Goal: Information Seeking & Learning: Compare options

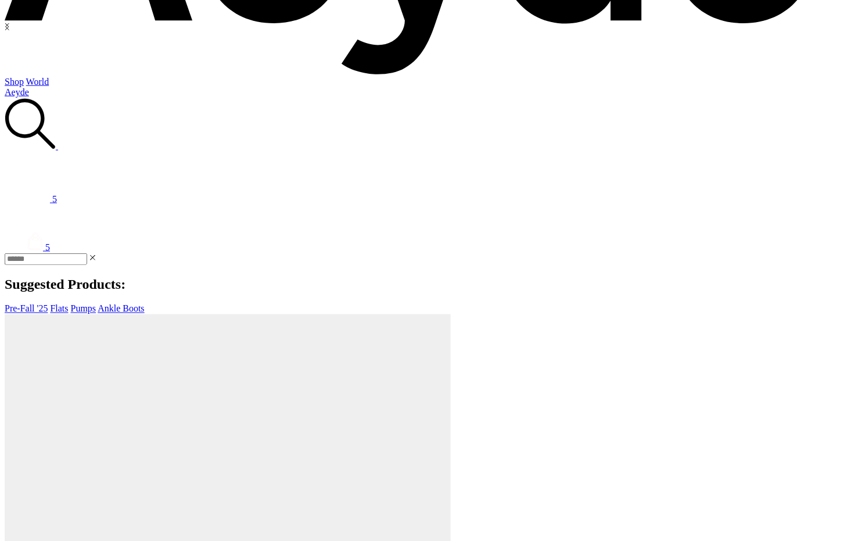
scroll to position [324, 0]
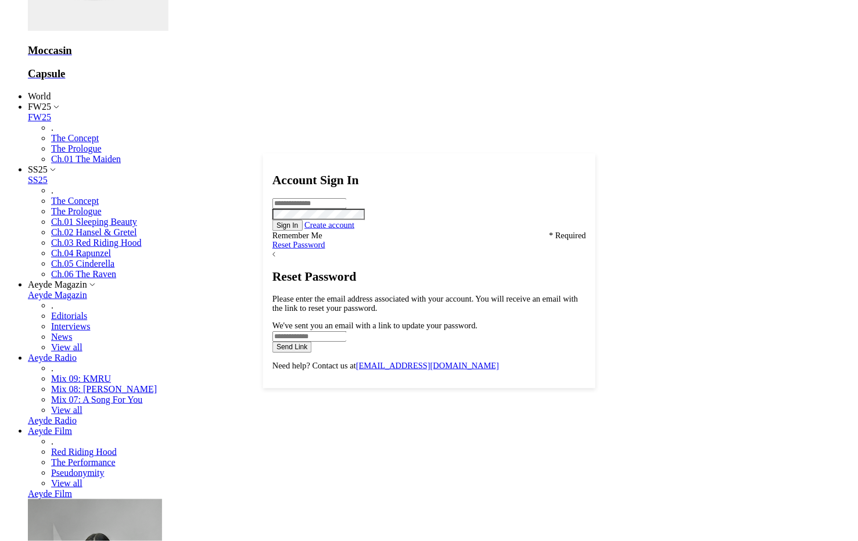
scroll to position [3960, 0]
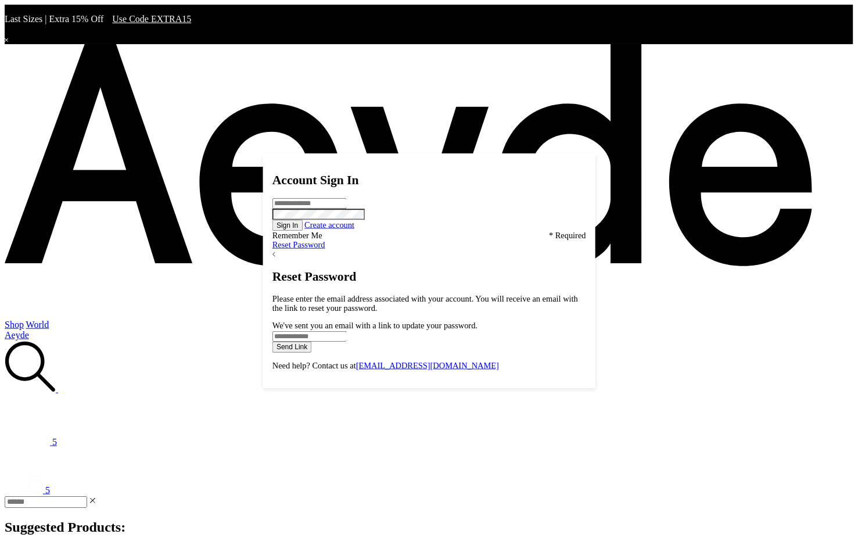
scroll to position [2466, 0]
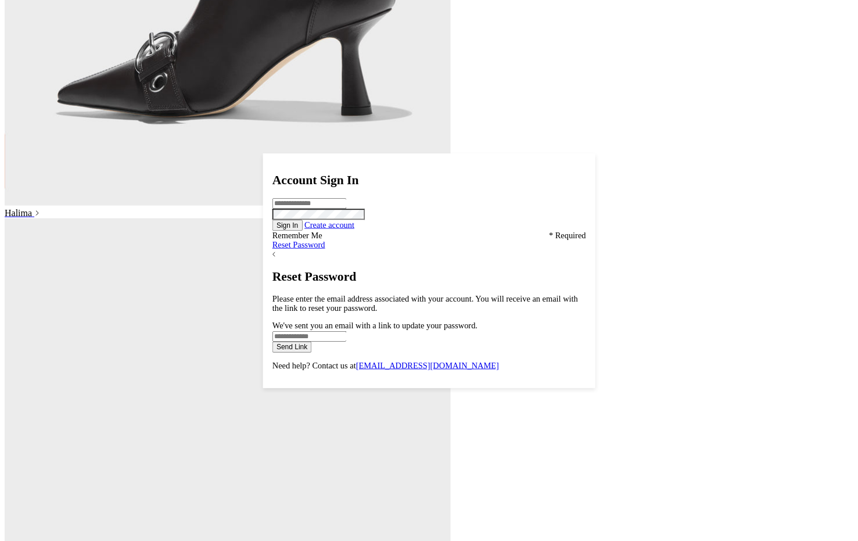
scroll to position [2466, 0]
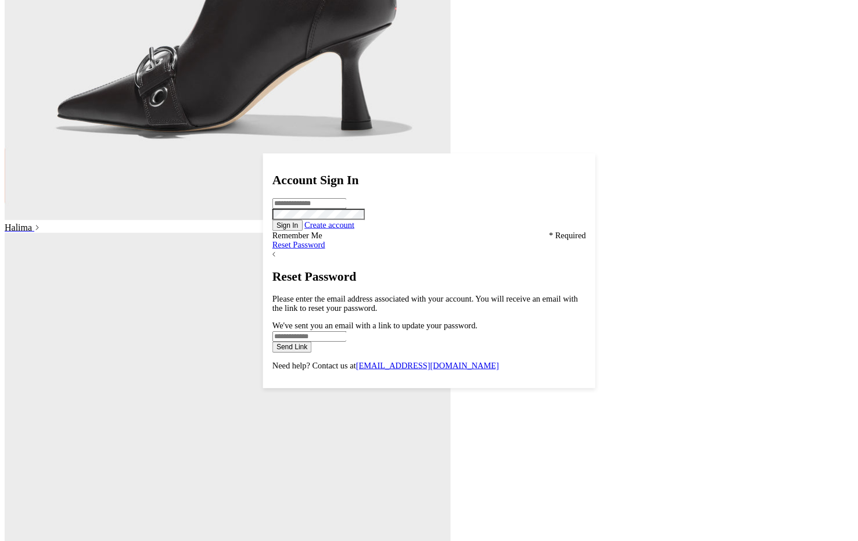
scroll to position [2466, 0]
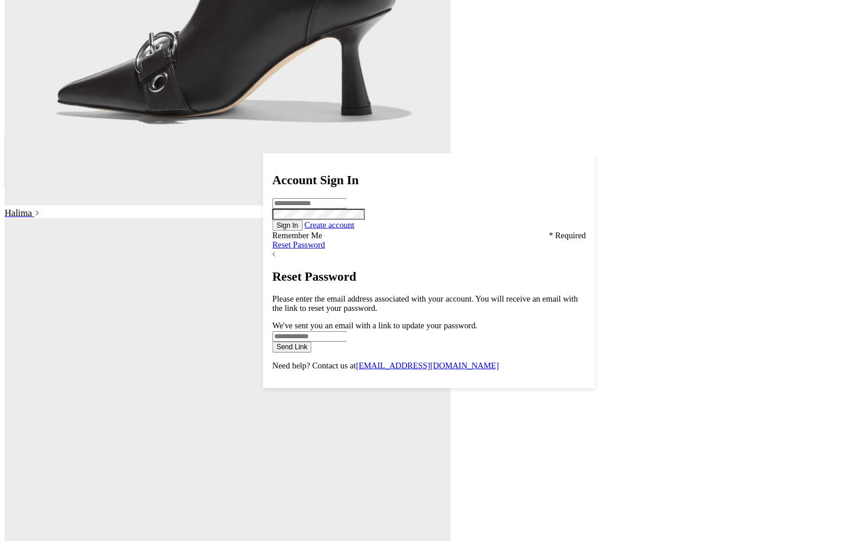
scroll to position [2466, 0]
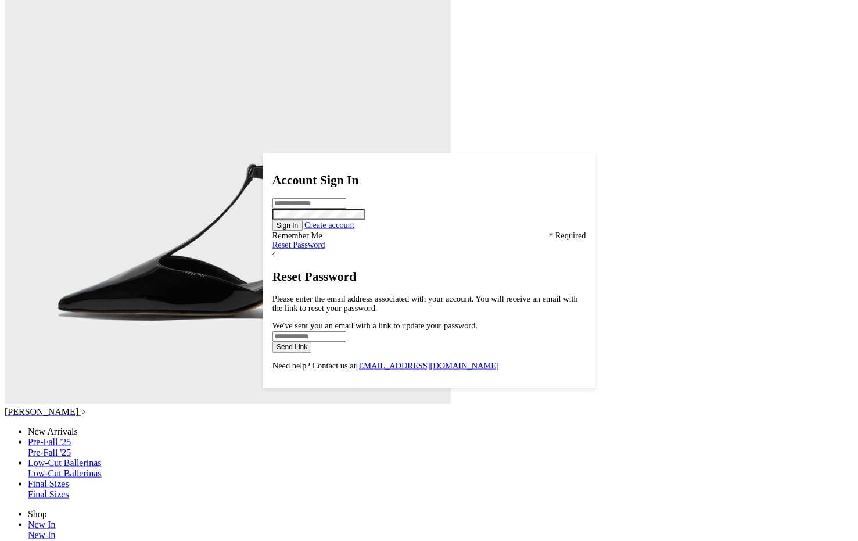
scroll to position [2601, 0]
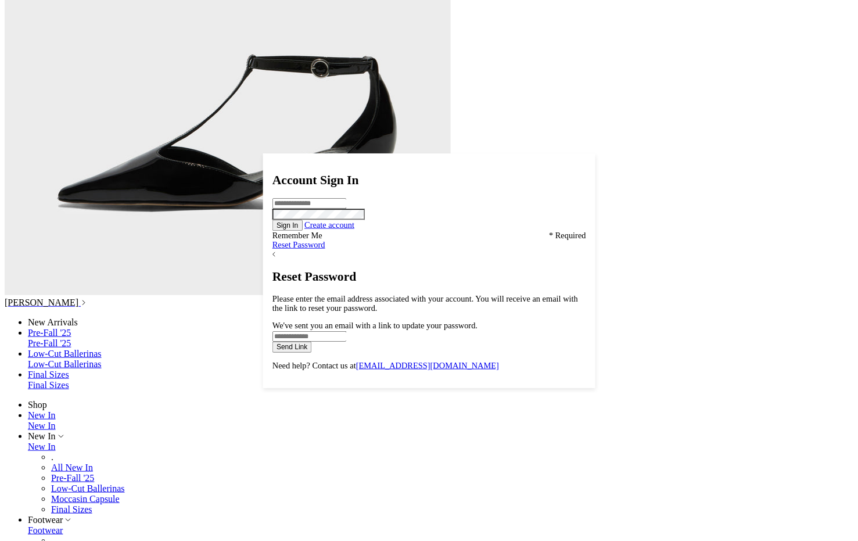
scroll to position [2678, 0]
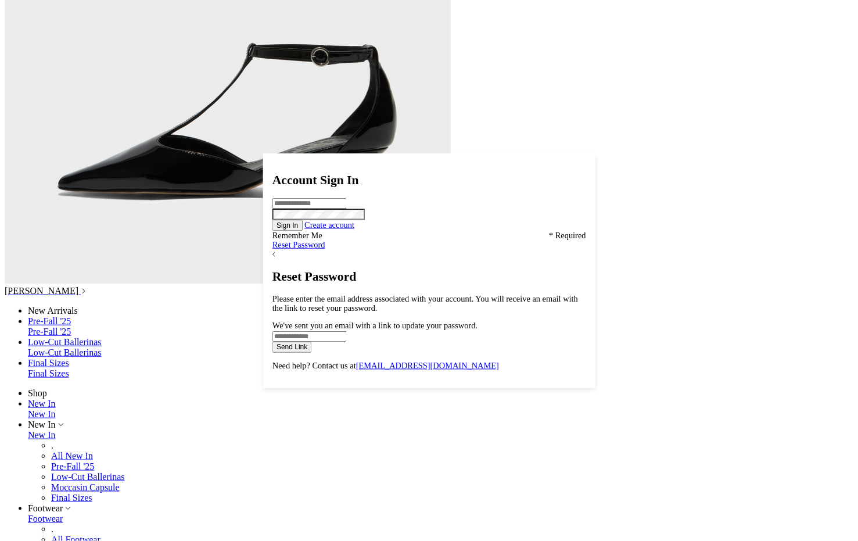
scroll to position [2854, 0]
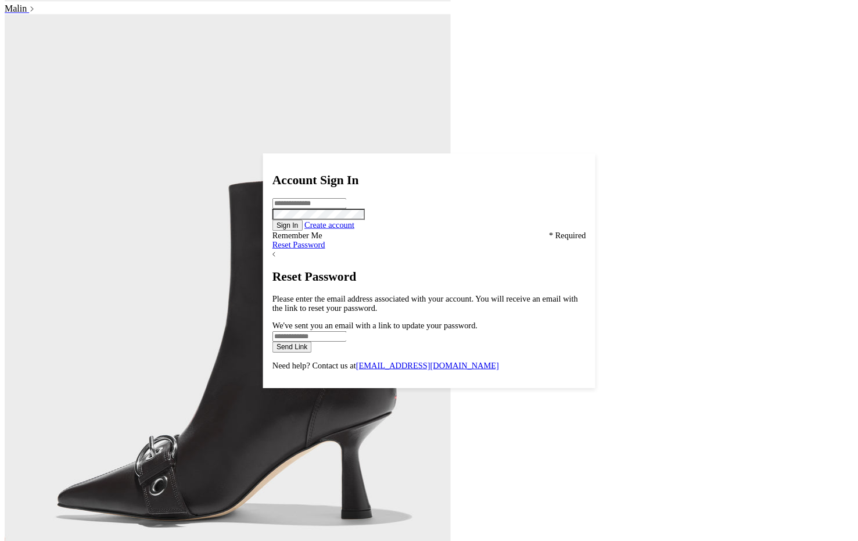
scroll to position [1750, 0]
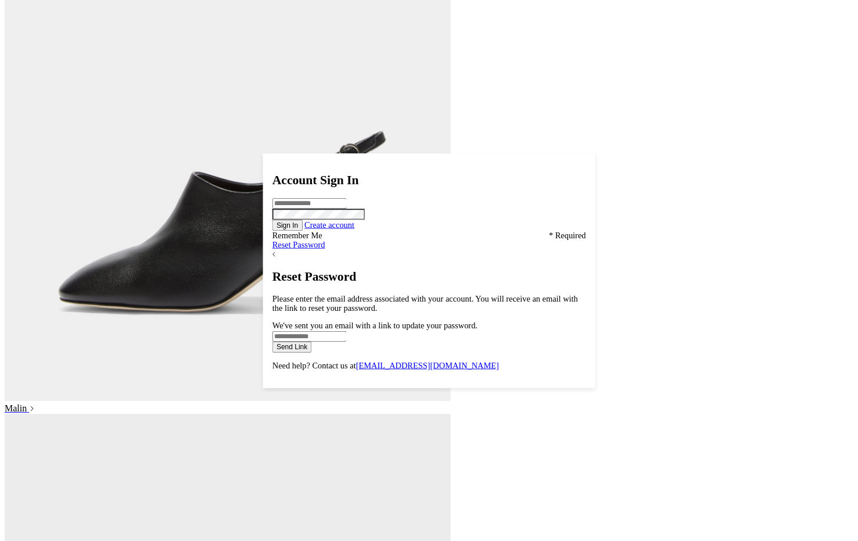
scroll to position [1750, 0]
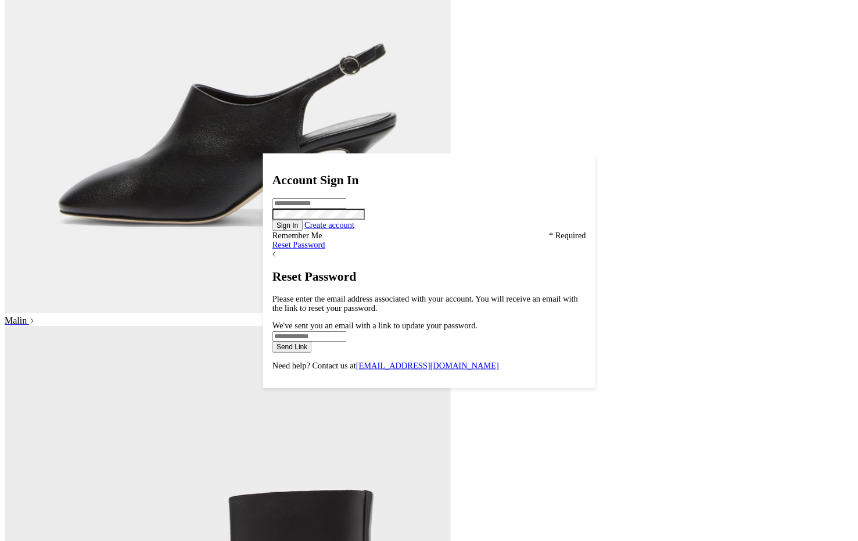
scroll to position [1750, 0]
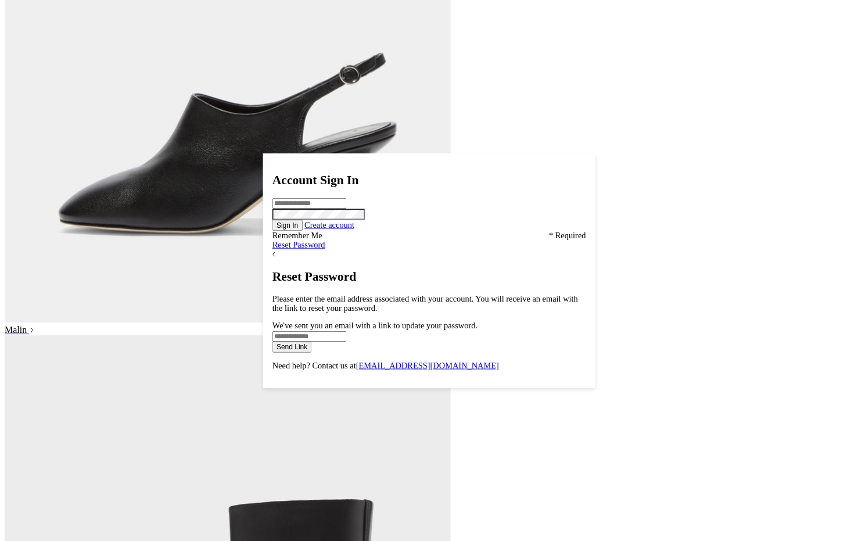
scroll to position [1750, 0]
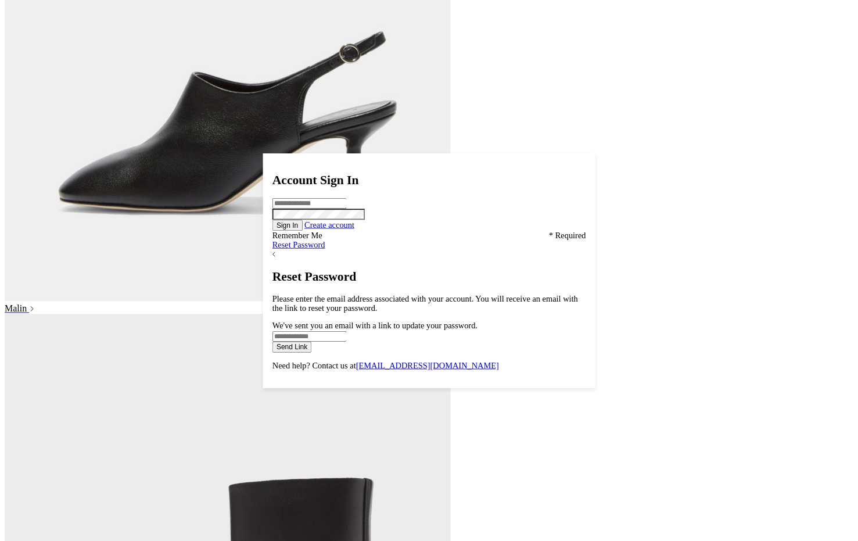
scroll to position [1626, 0]
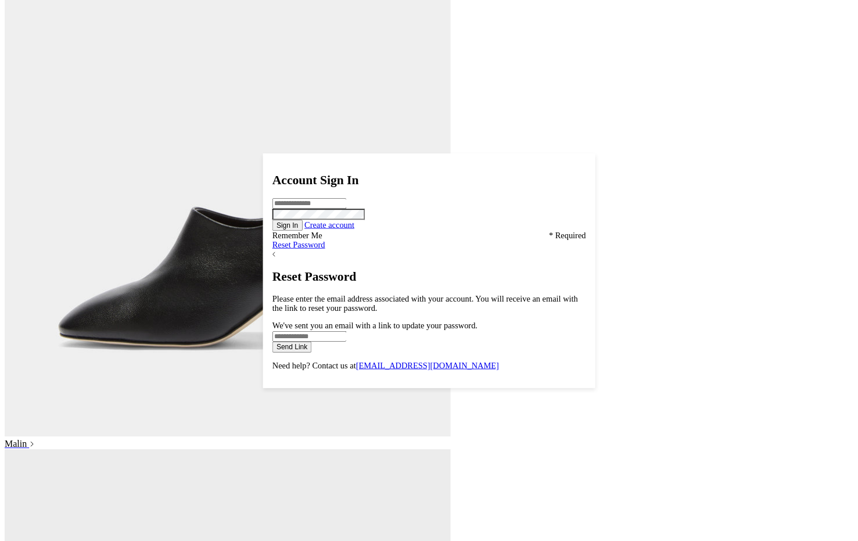
scroll to position [1626, 0]
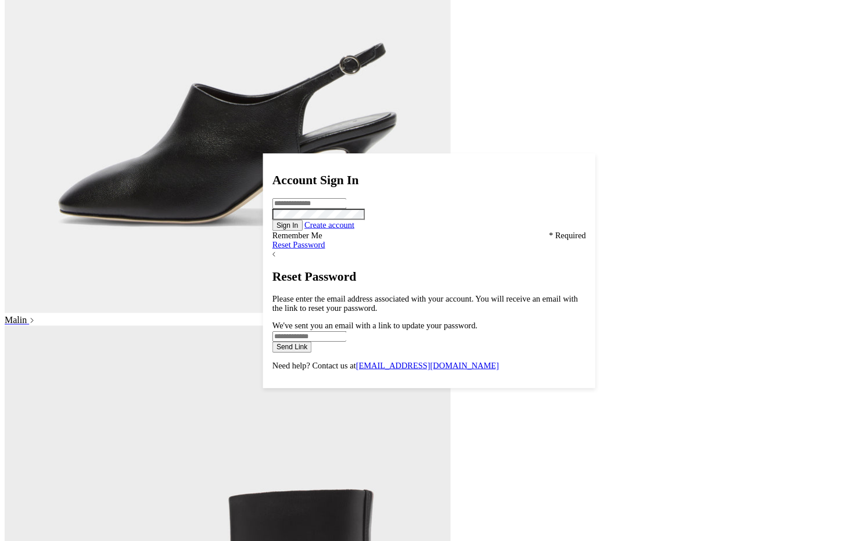
scroll to position [1062, 0]
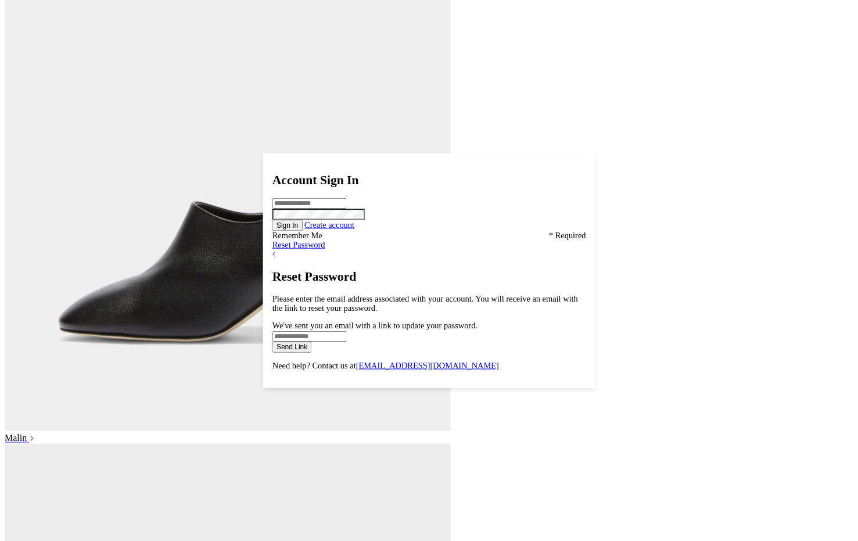
scroll to position [1319, 0]
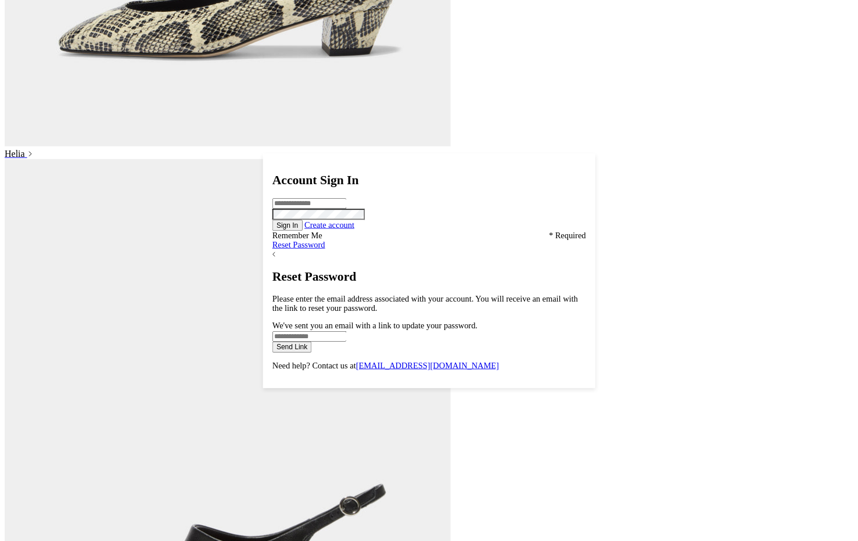
scroll to position [1319, 0]
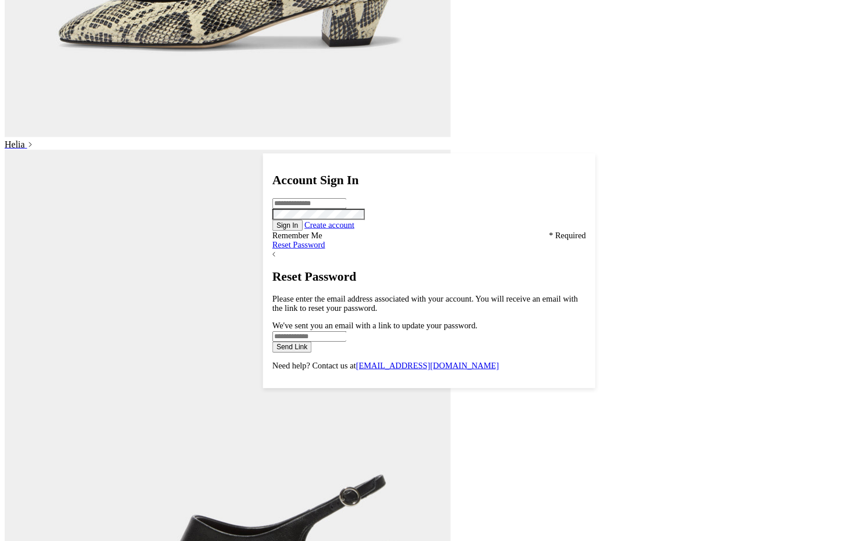
scroll to position [1319, 0]
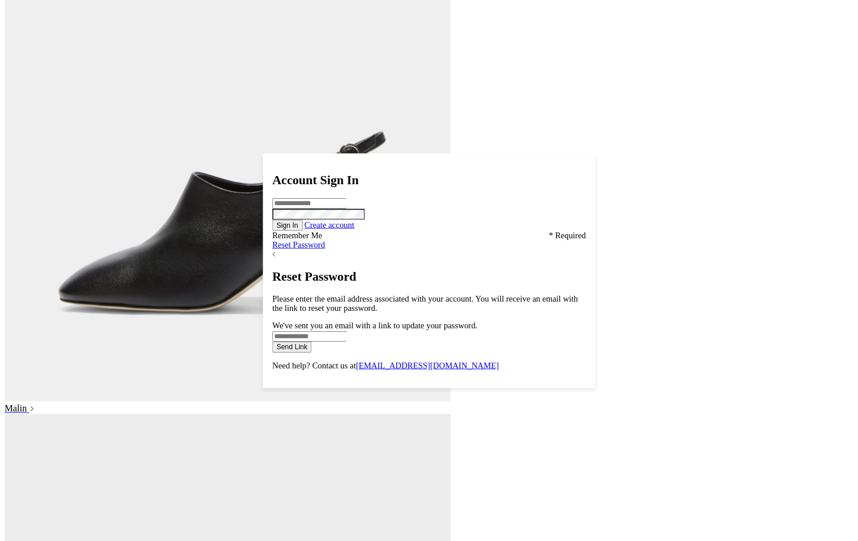
scroll to position [1406, 0]
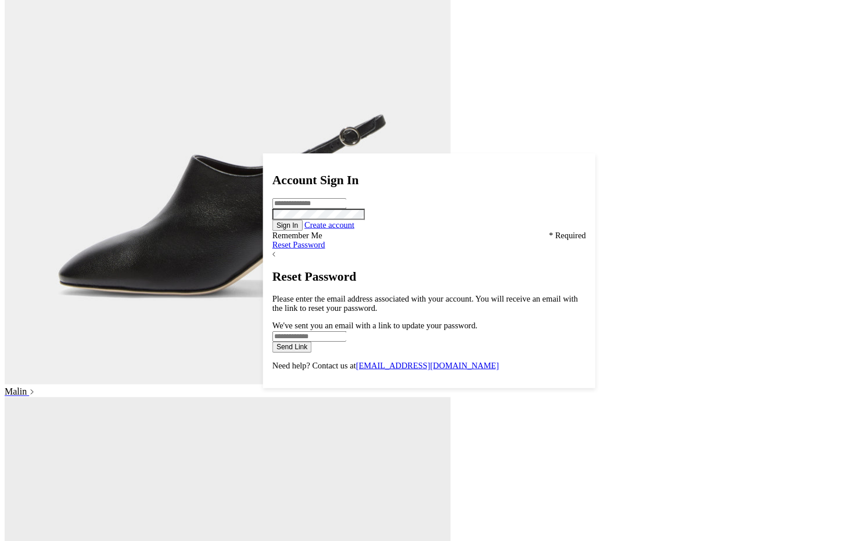
scroll to position [1375, 0]
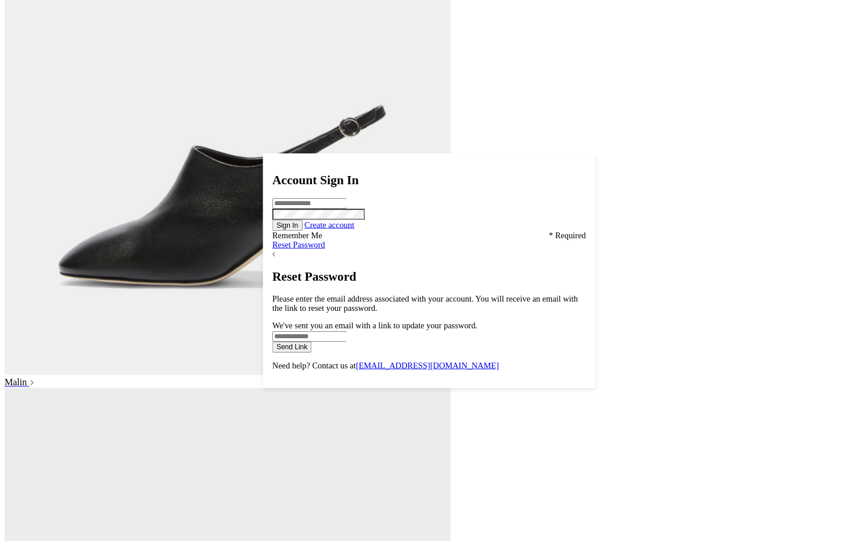
scroll to position [1363, 0]
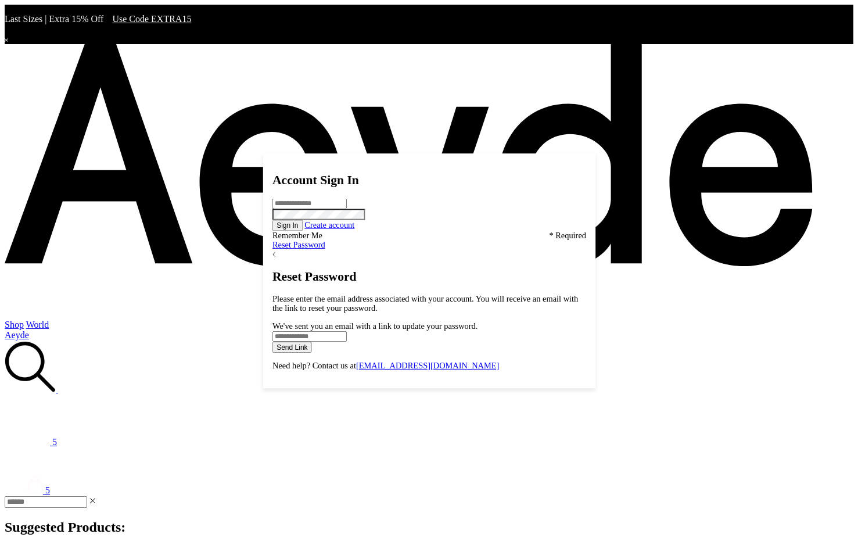
scroll to position [1332, 0]
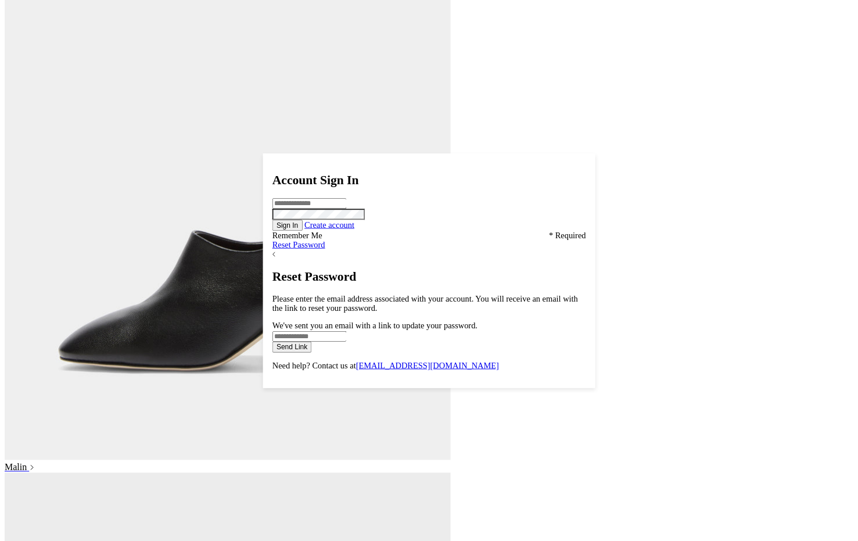
scroll to position [1332, 0]
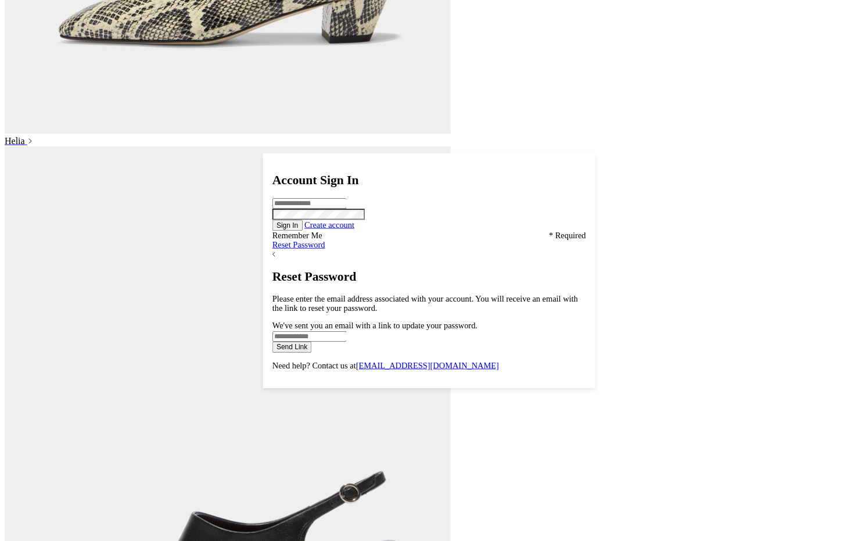
scroll to position [1332, 0]
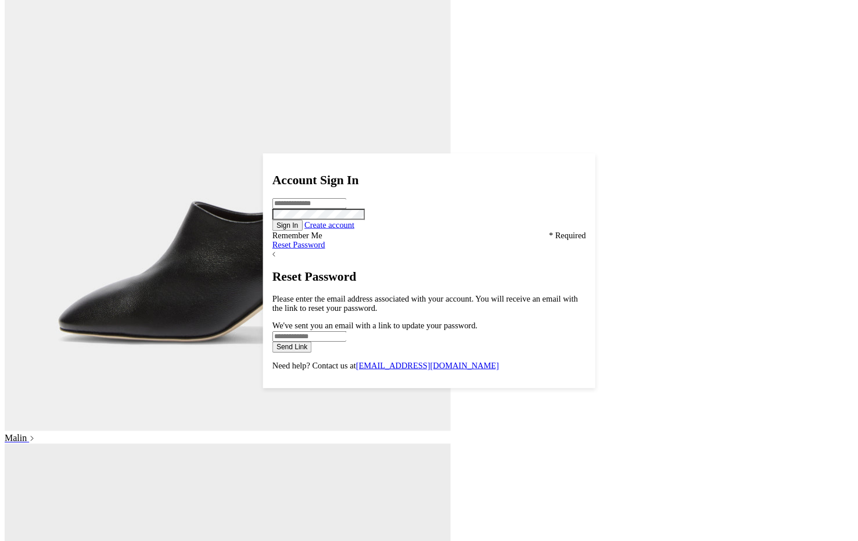
scroll to position [1327, 0]
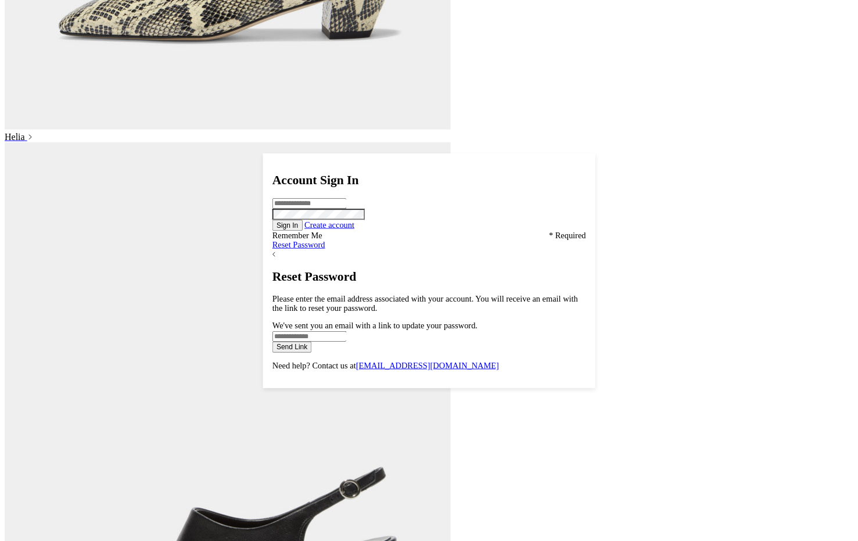
scroll to position [1327, 0]
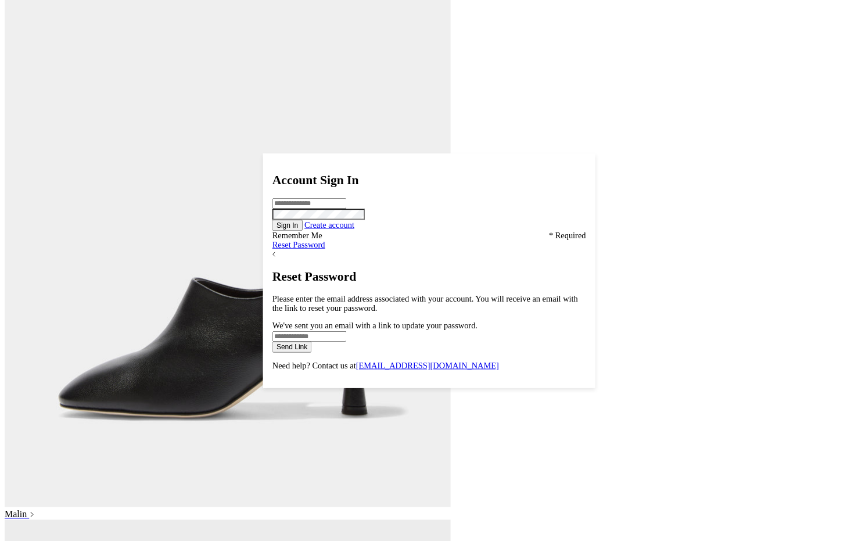
scroll to position [1268, 0]
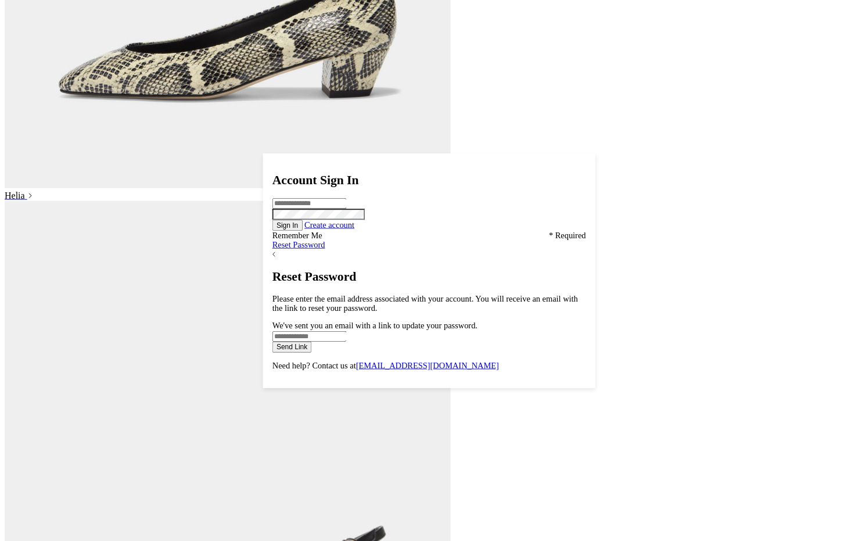
scroll to position [1268, 0]
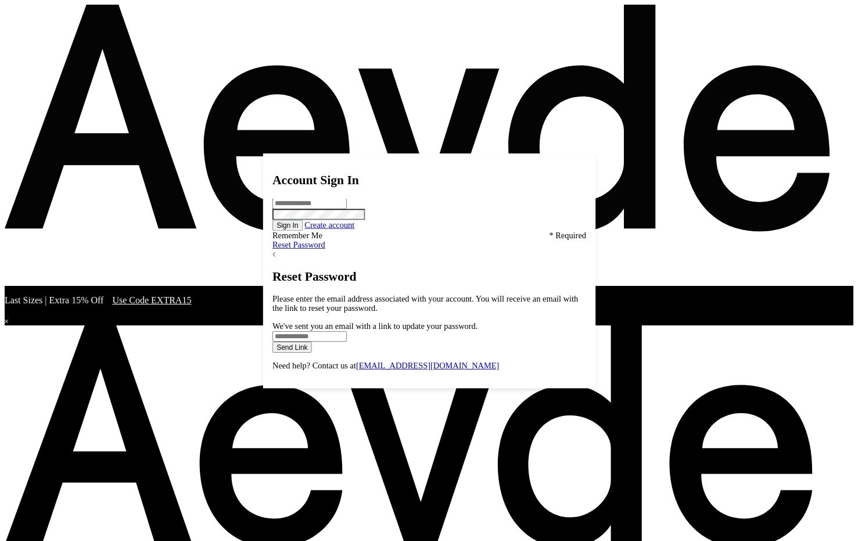
scroll to position [1268, 0]
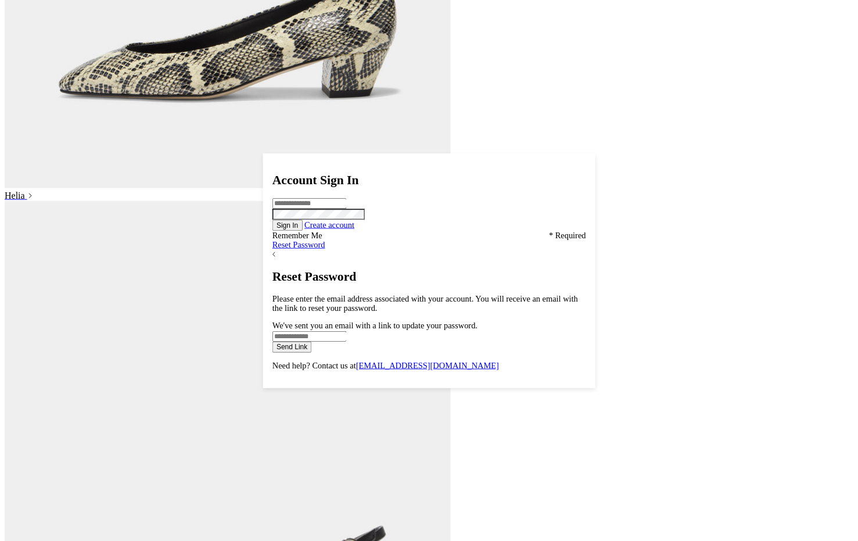
scroll to position [1268, 0]
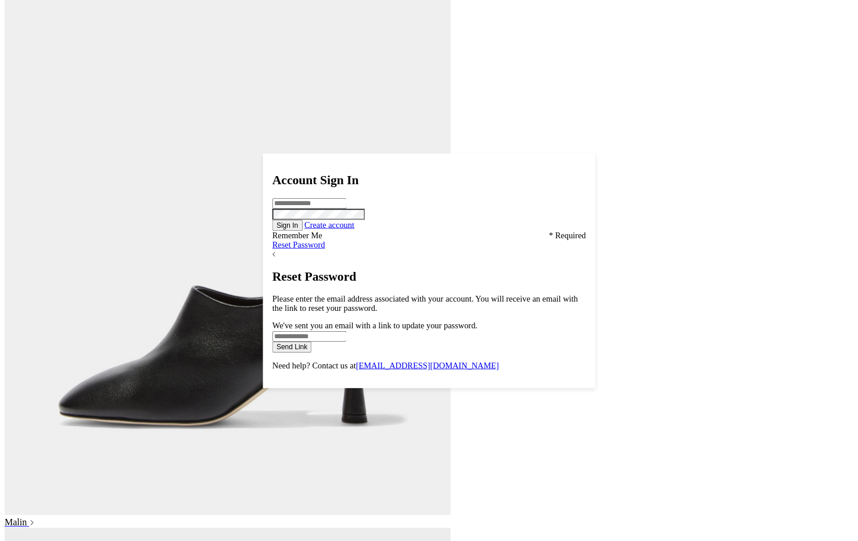
scroll to position [1268, 0]
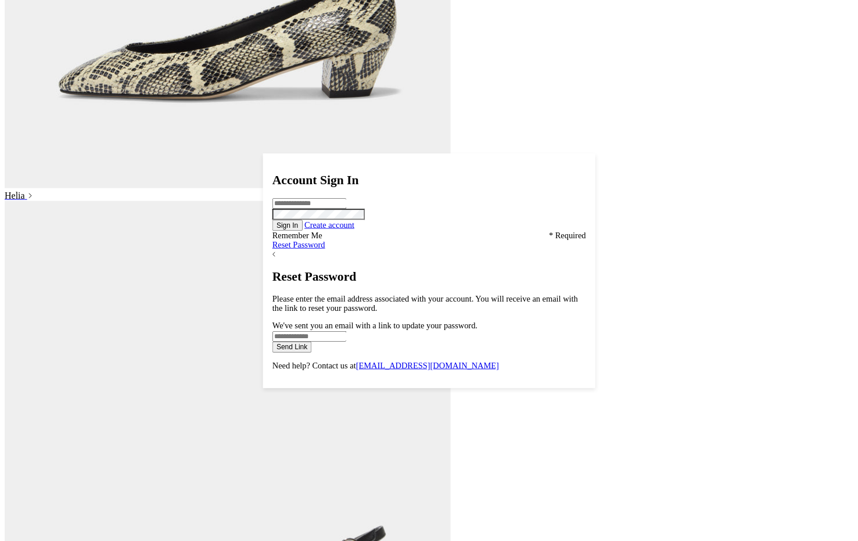
scroll to position [1268, 0]
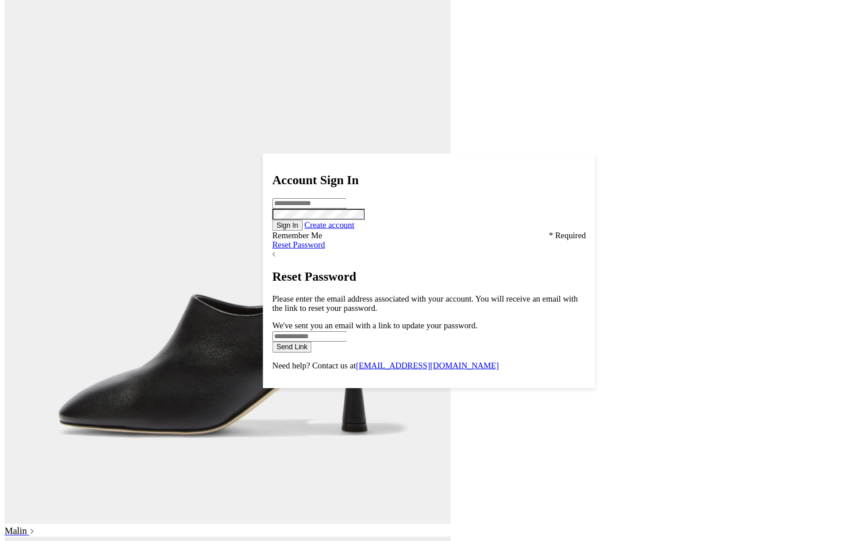
scroll to position [1268, 0]
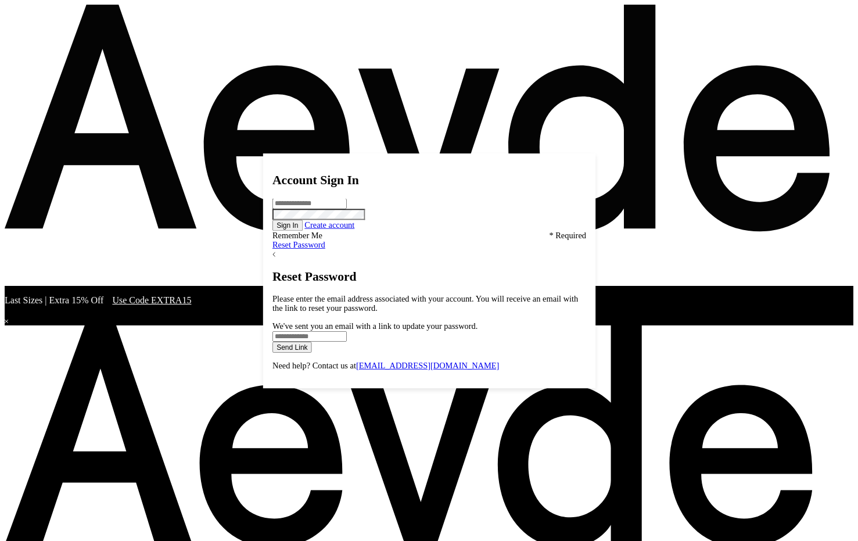
scroll to position [1268, 0]
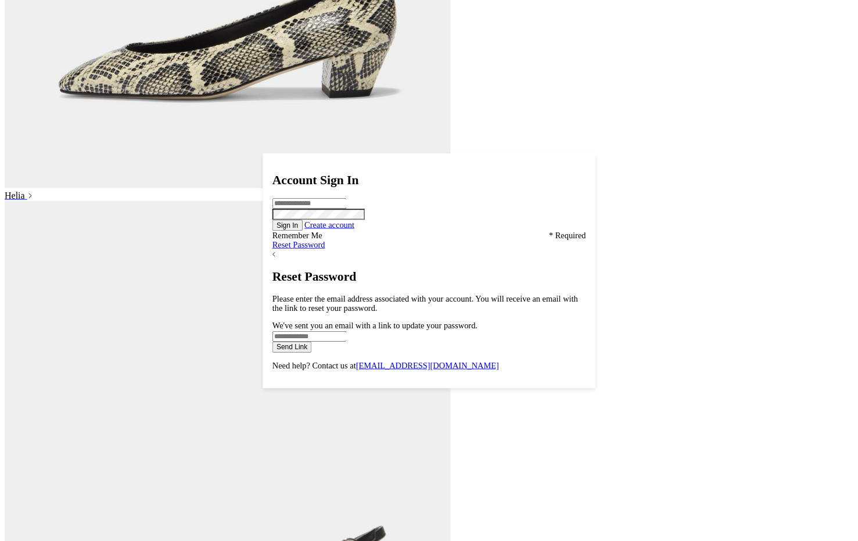
scroll to position [1268, 0]
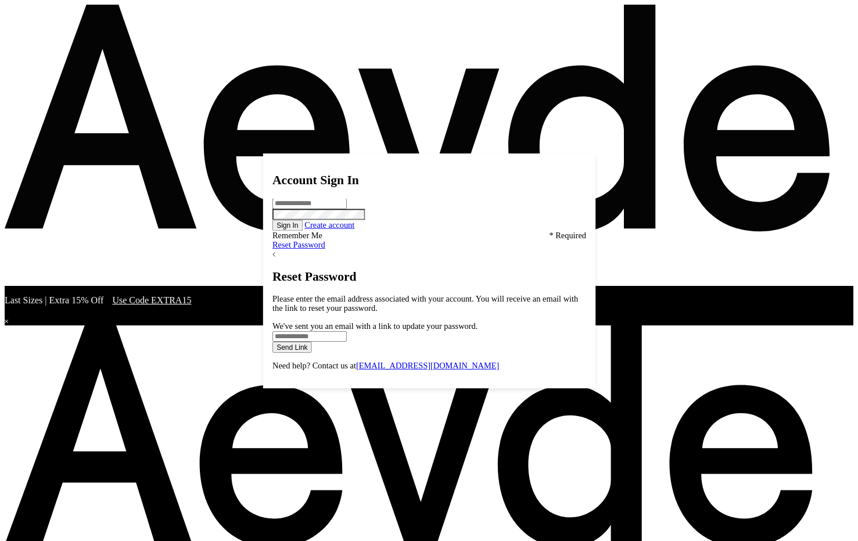
scroll to position [1268, 0]
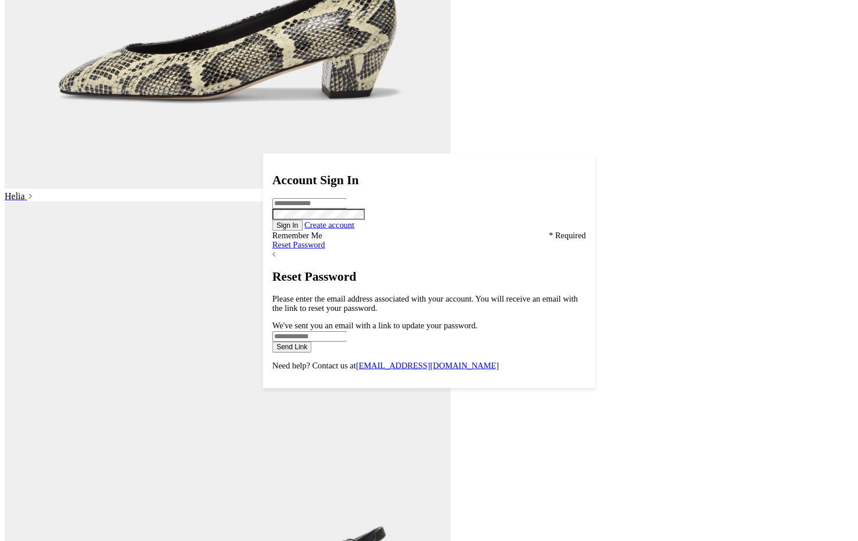
scroll to position [1268, 0]
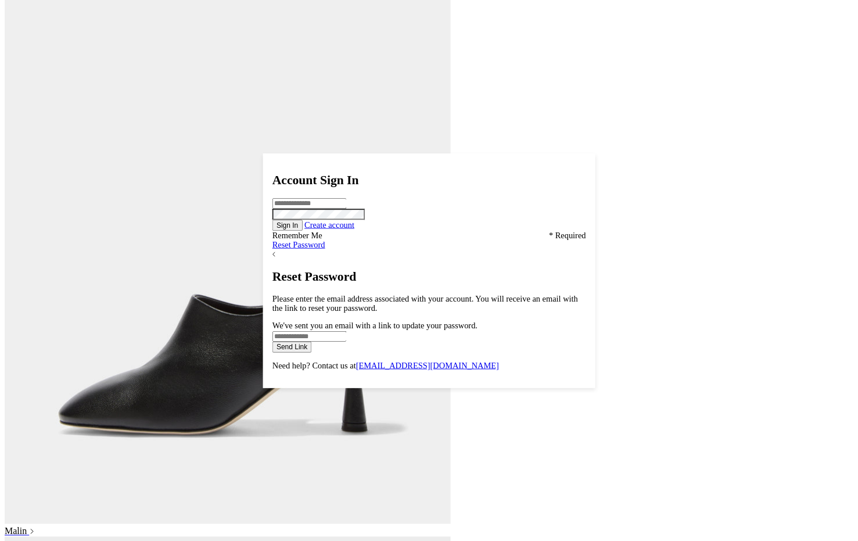
scroll to position [1268, 0]
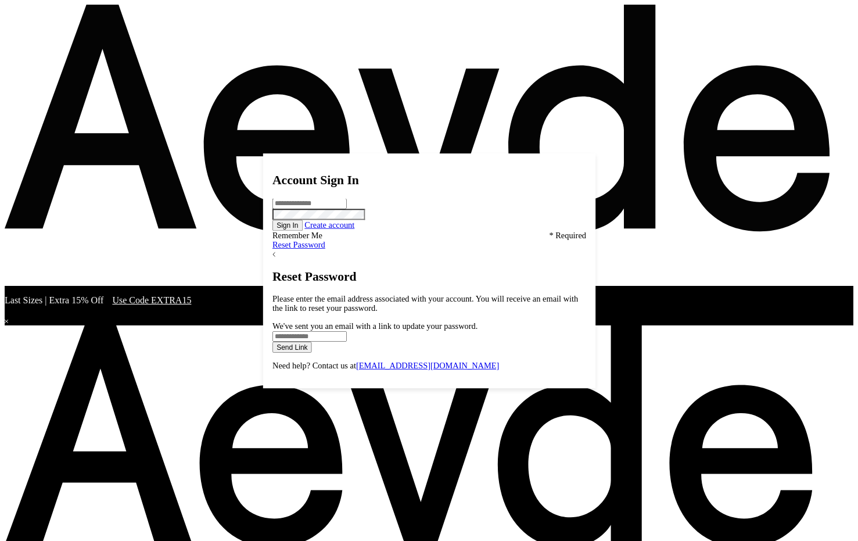
scroll to position [1268, 0]
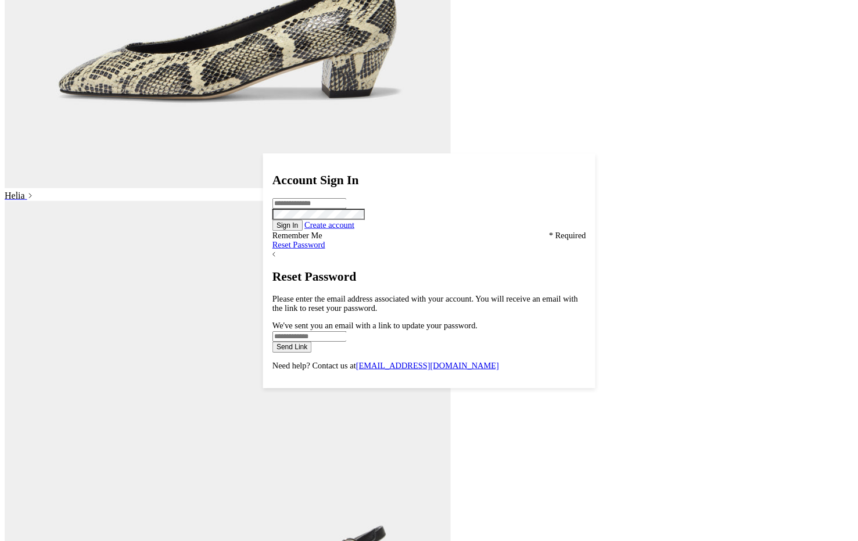
scroll to position [1268, 0]
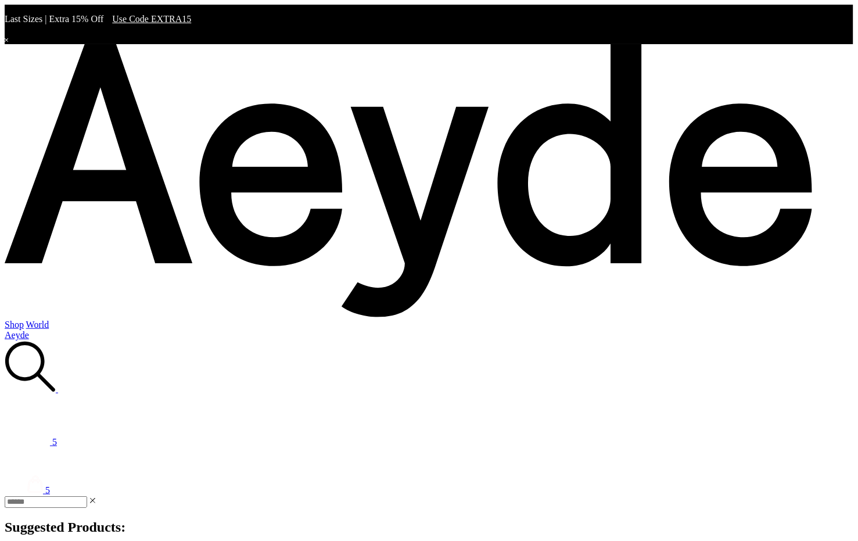
scroll to position [2, 0]
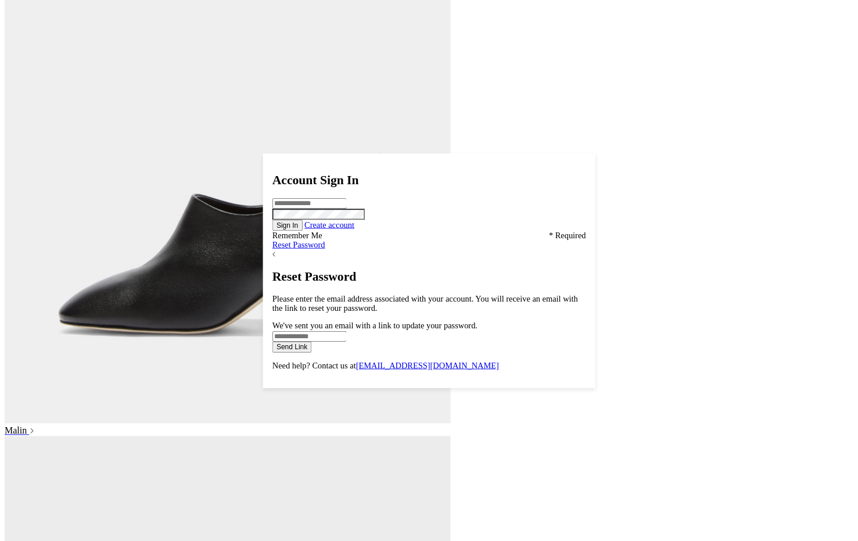
scroll to position [1334, 0]
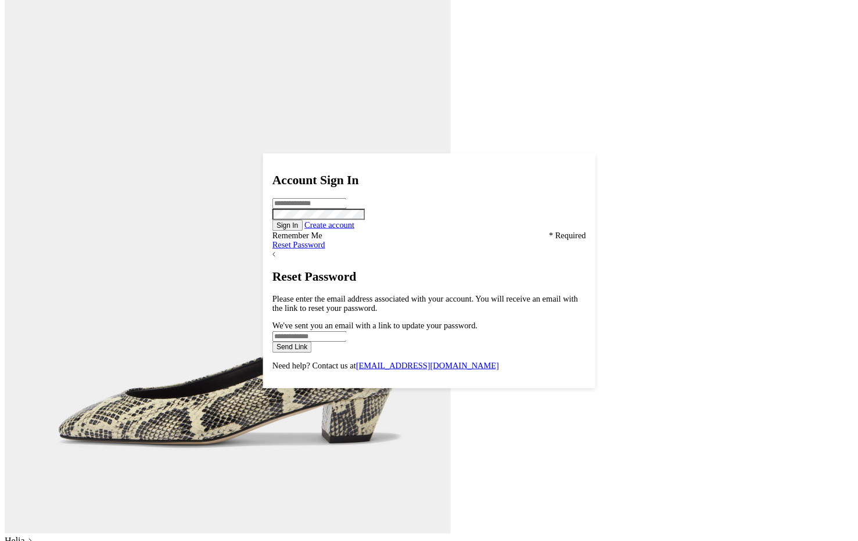
scroll to position [606, 0]
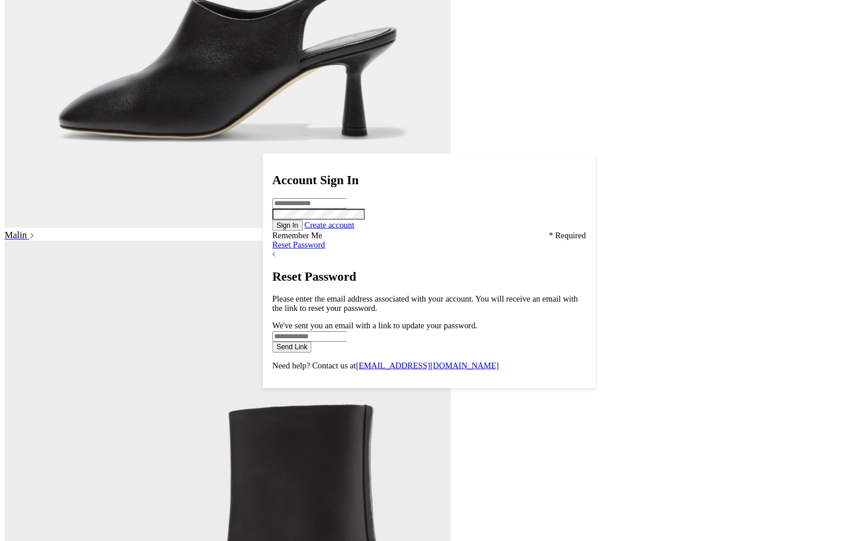
scroll to position [1533, 0]
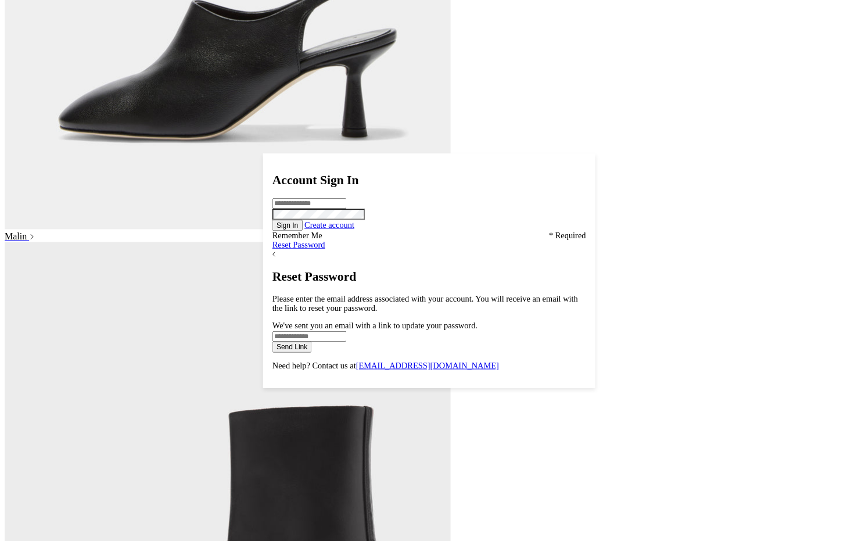
scroll to position [1533, 0]
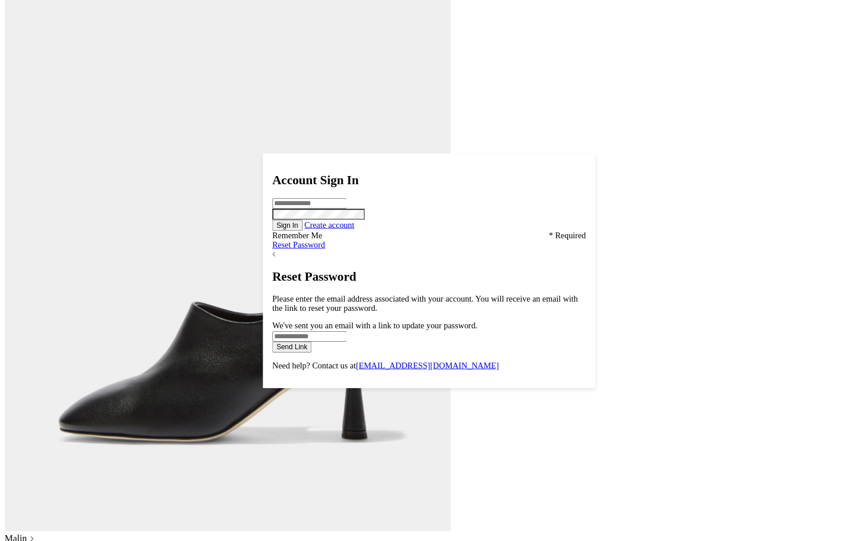
scroll to position [1533, 0]
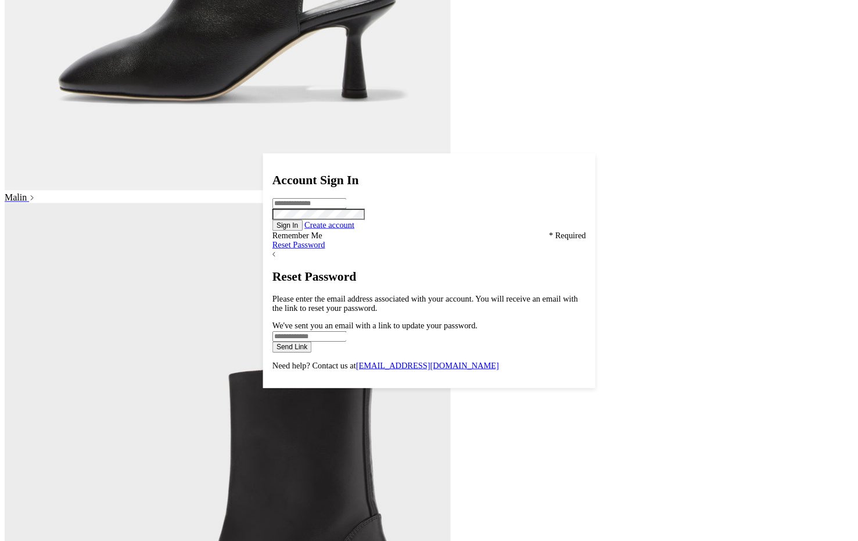
scroll to position [1565, 0]
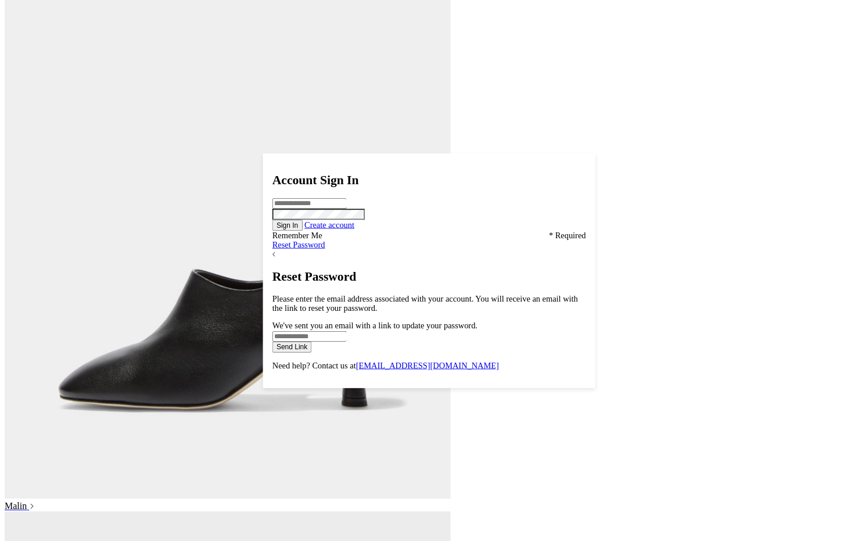
scroll to position [1565, 0]
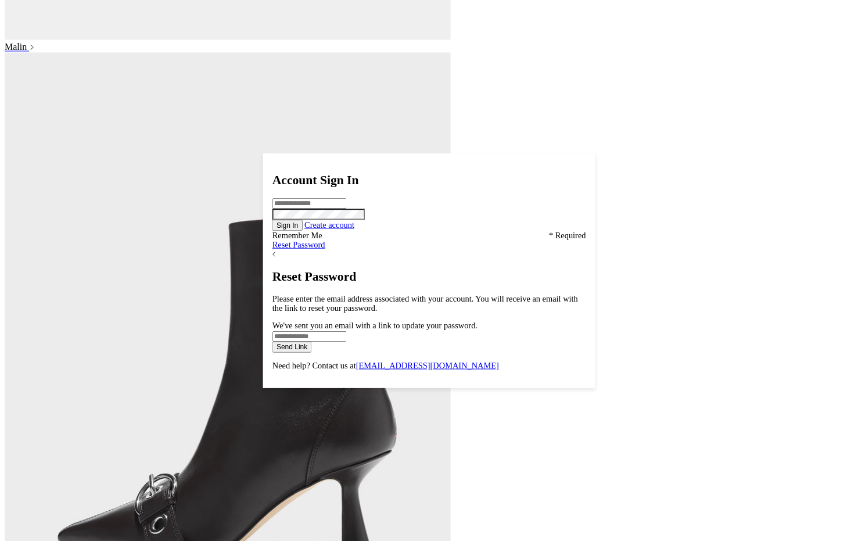
scroll to position [1721, 0]
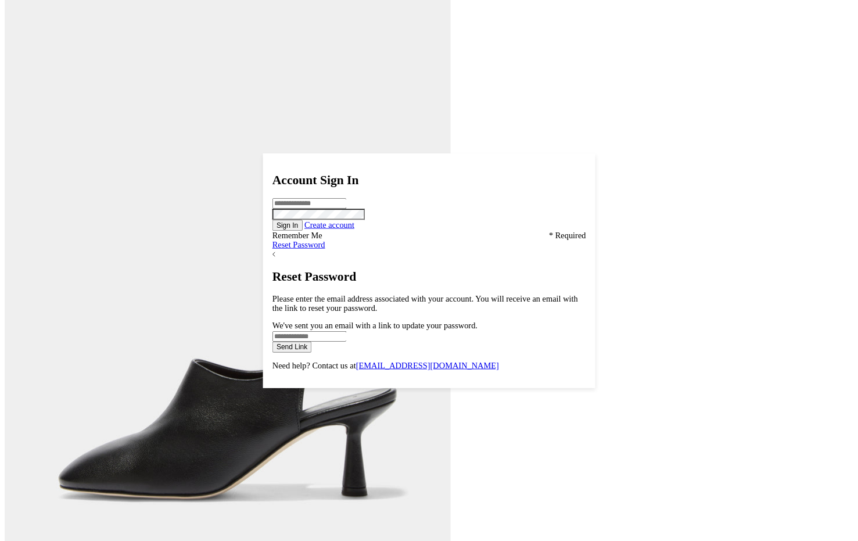
scroll to position [1102, 0]
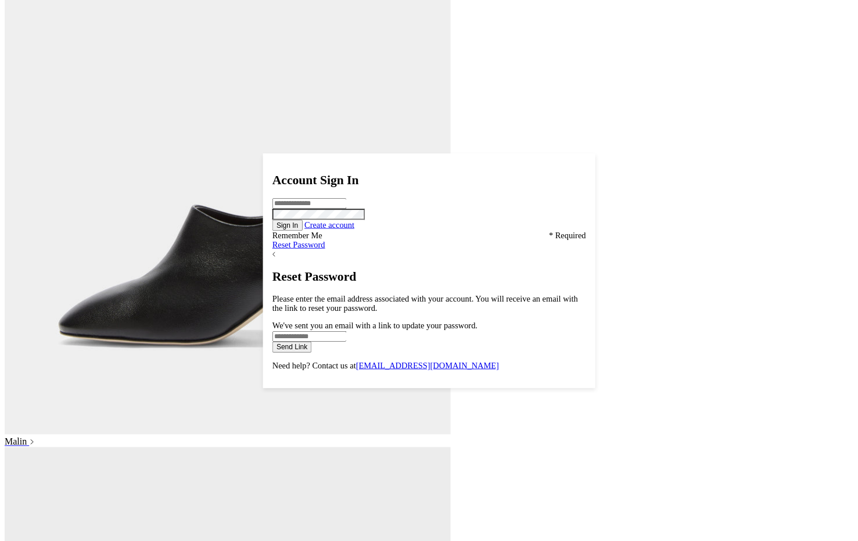
scroll to position [1329, 0]
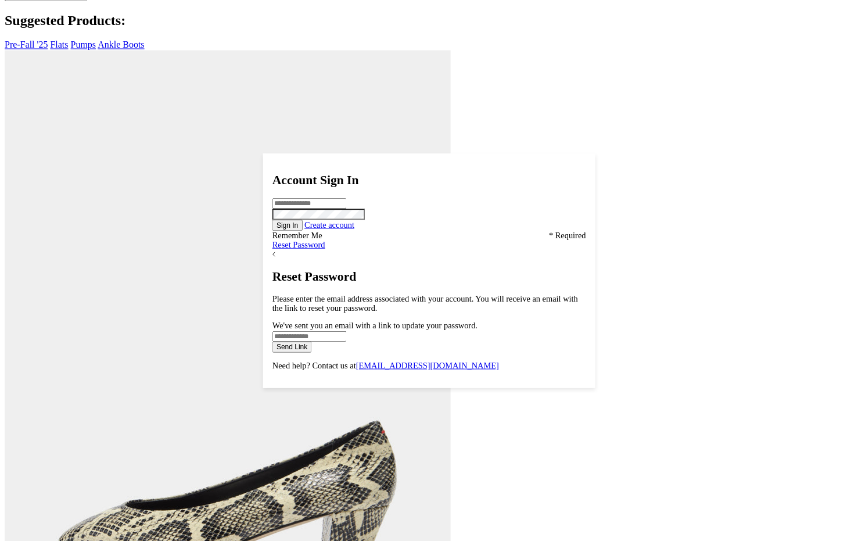
scroll to position [177, 0]
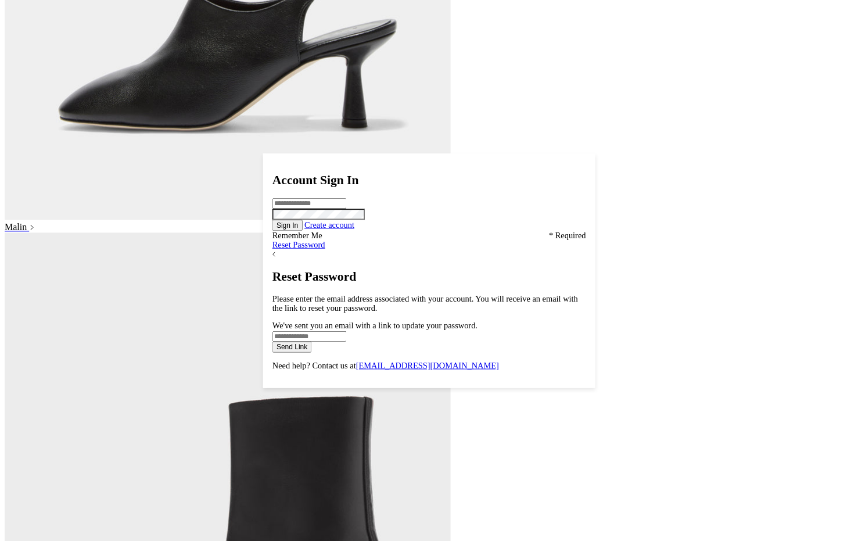
scroll to position [1454, 0]
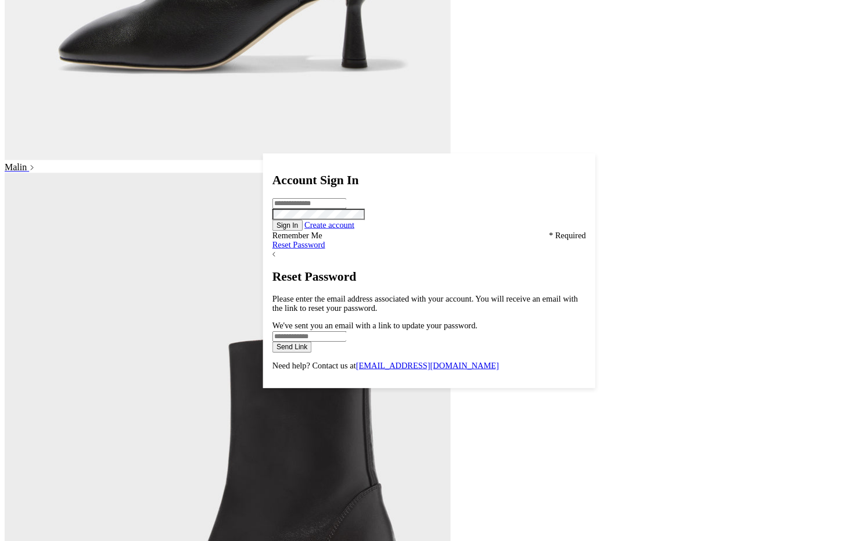
scroll to position [1601, 0]
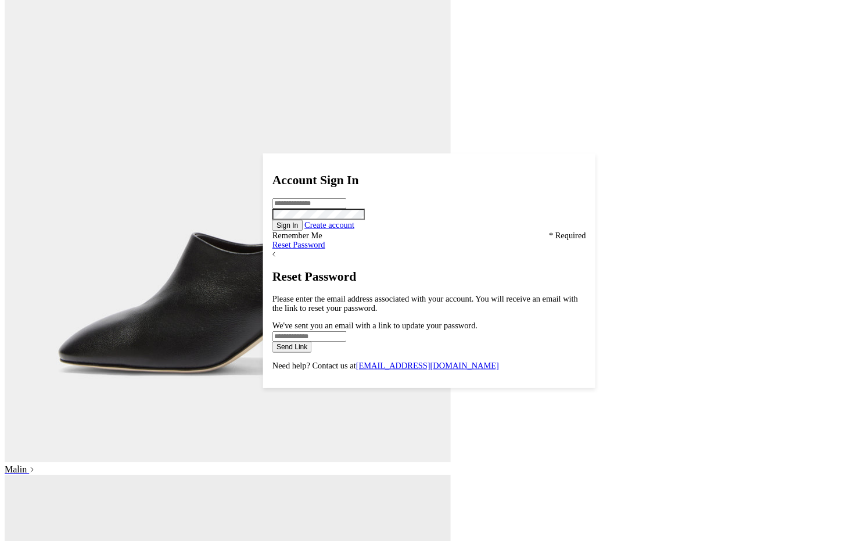
scroll to position [1601, 0]
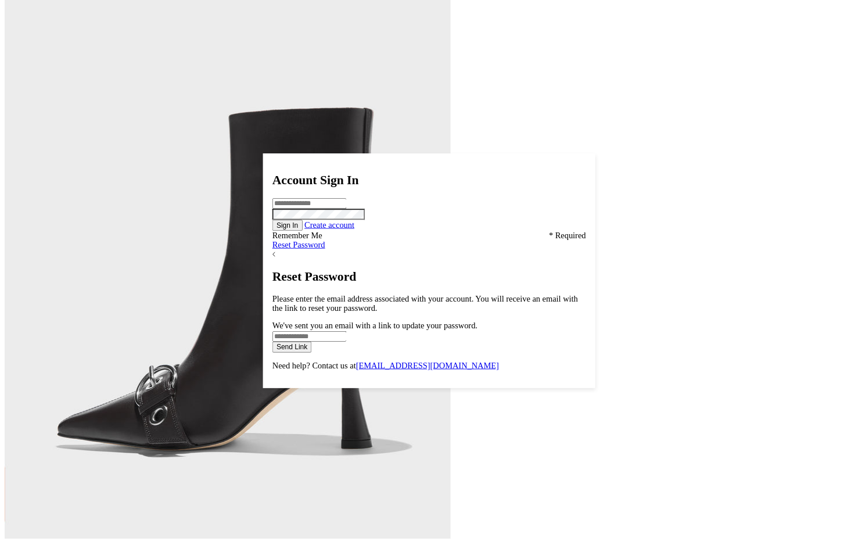
scroll to position [1800, 0]
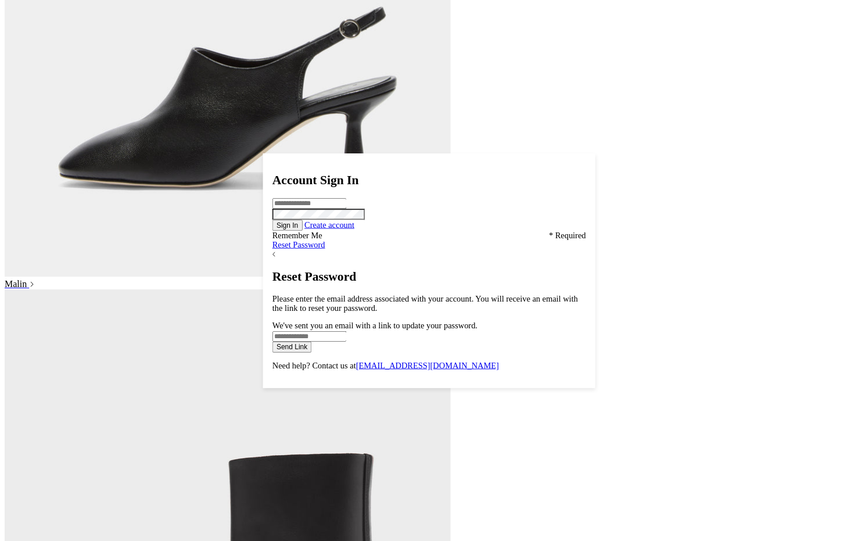
scroll to position [1800, 0]
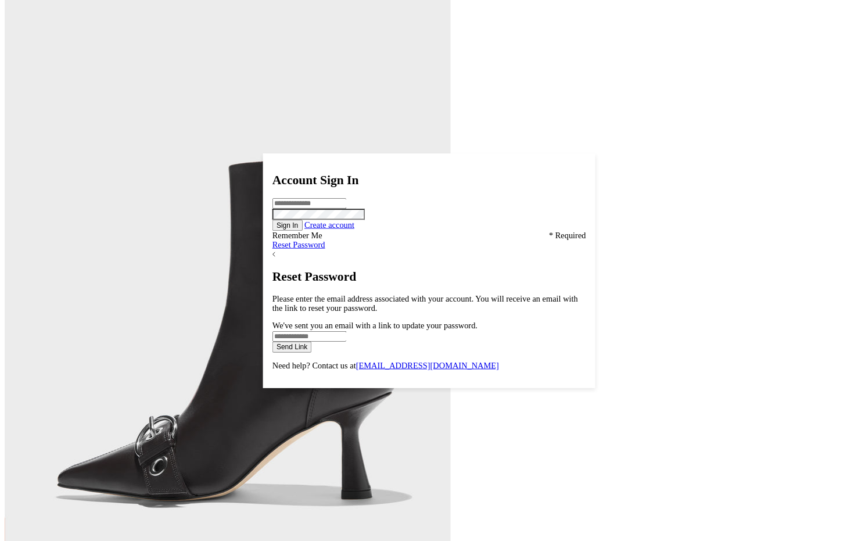
scroll to position [1800, 0]
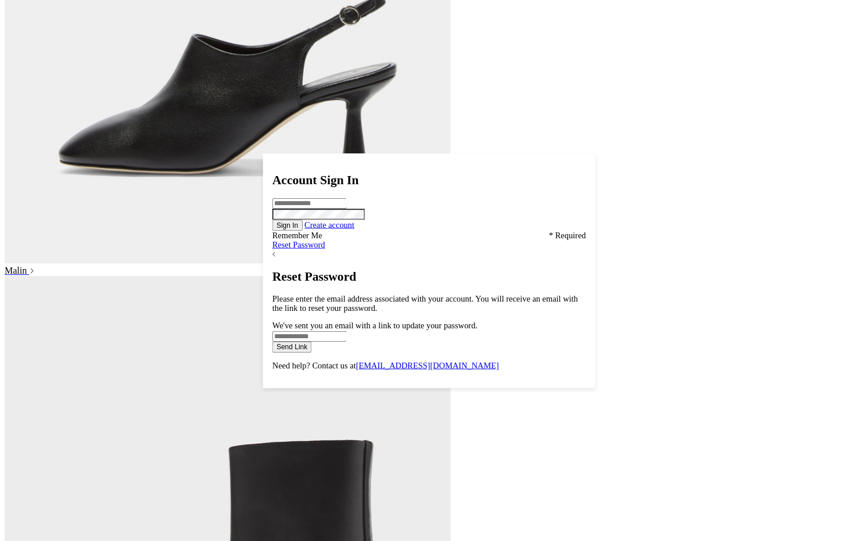
scroll to position [1800, 0]
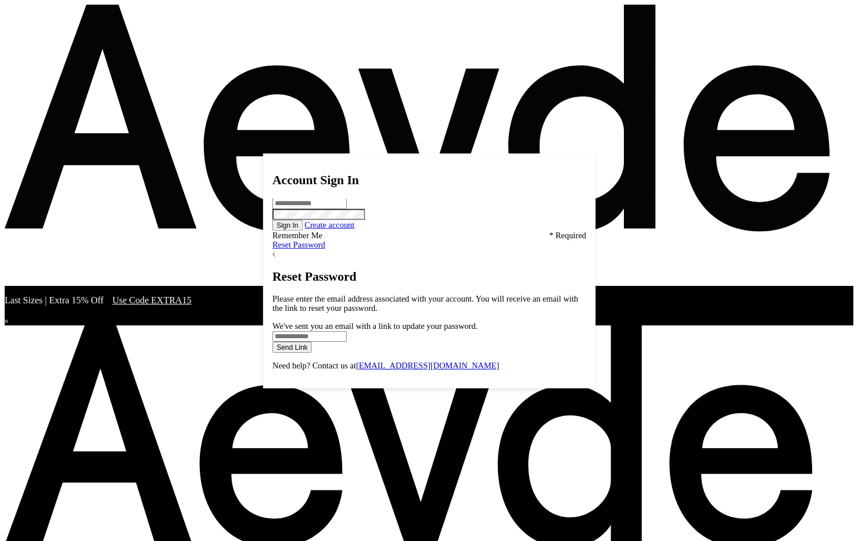
scroll to position [1800, 0]
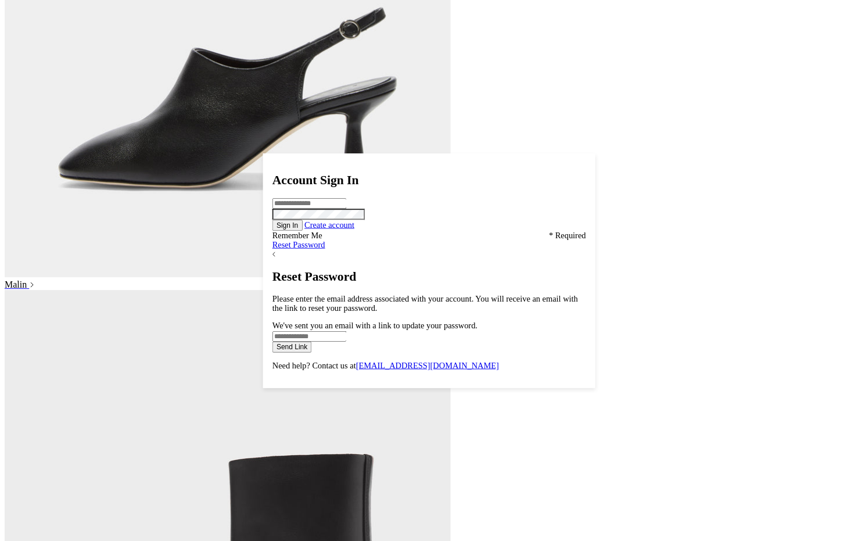
scroll to position [1800, 0]
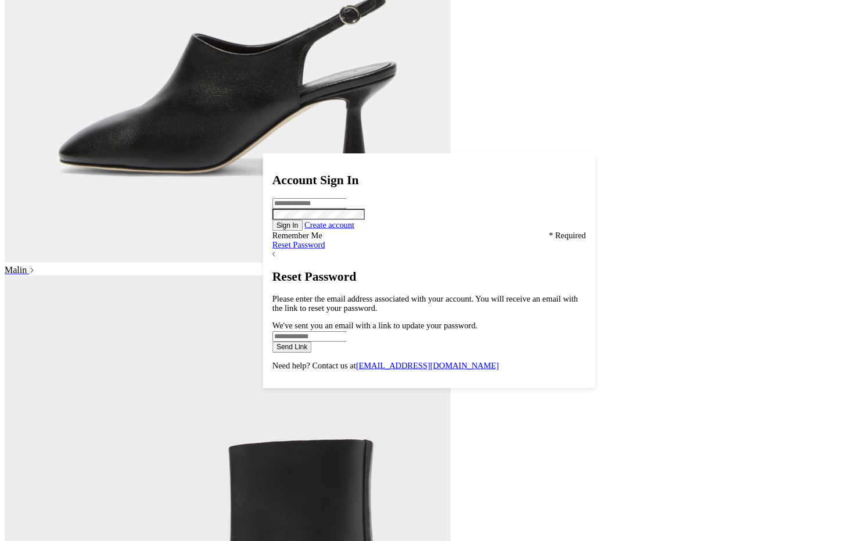
scroll to position [1800, 0]
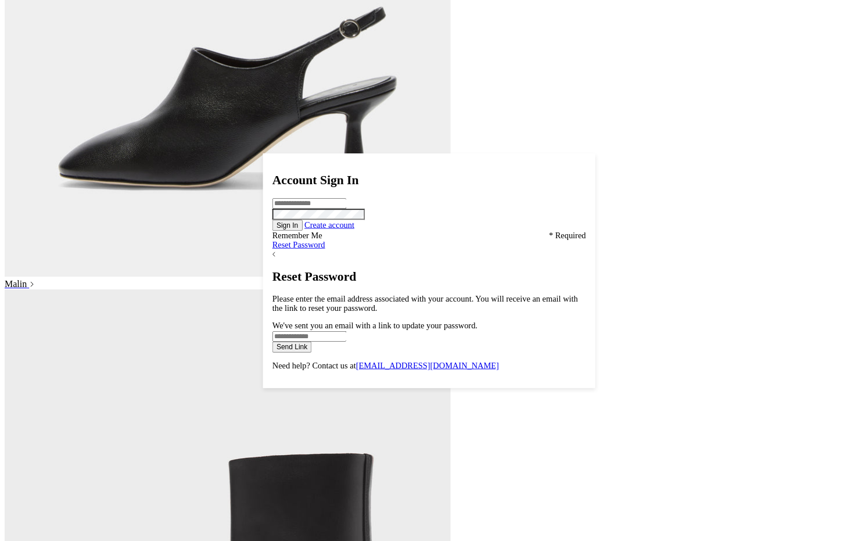
scroll to position [1800, 0]
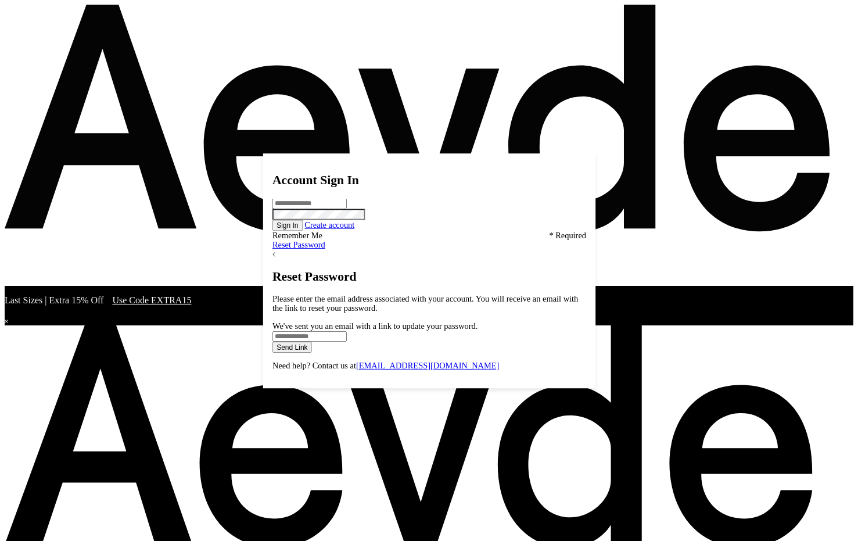
scroll to position [1800, 0]
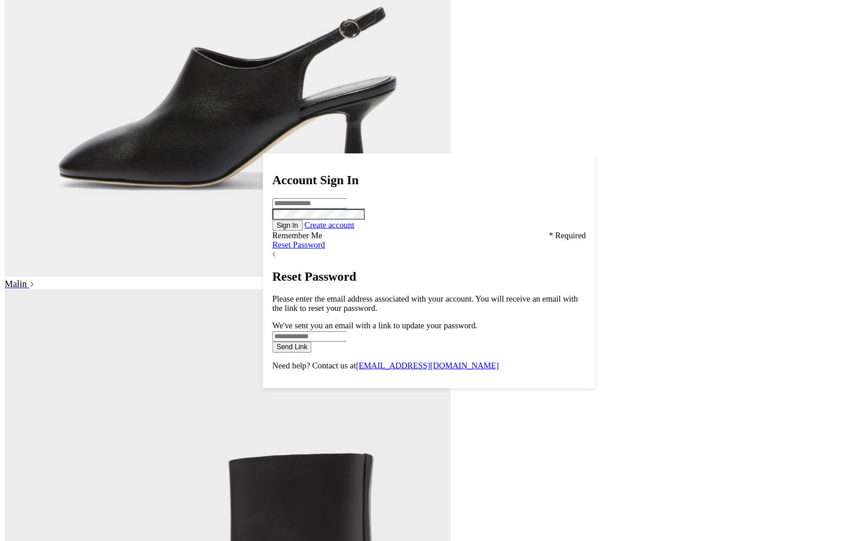
scroll to position [1800, 0]
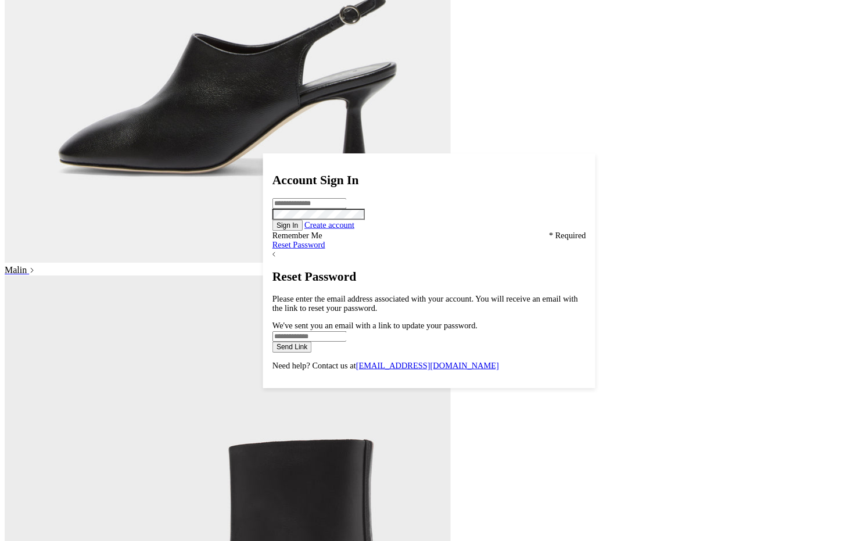
scroll to position [1800, 0]
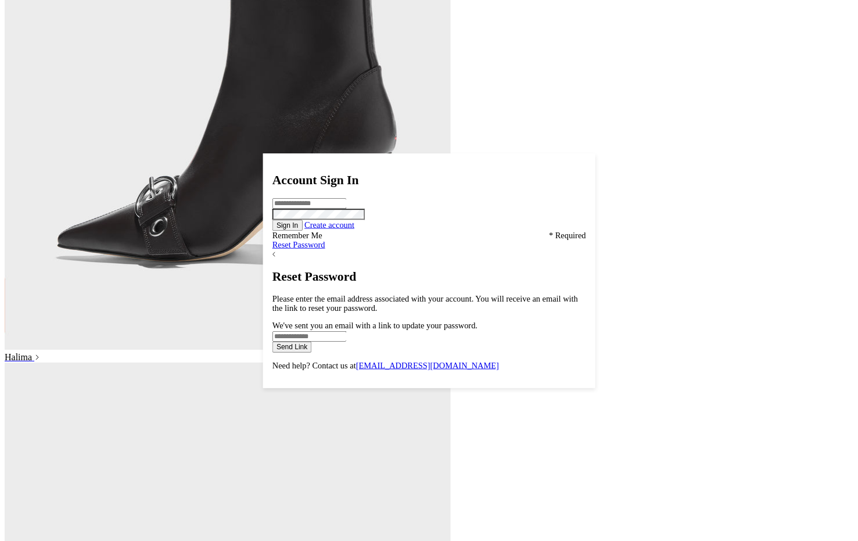
scroll to position [2020, 0]
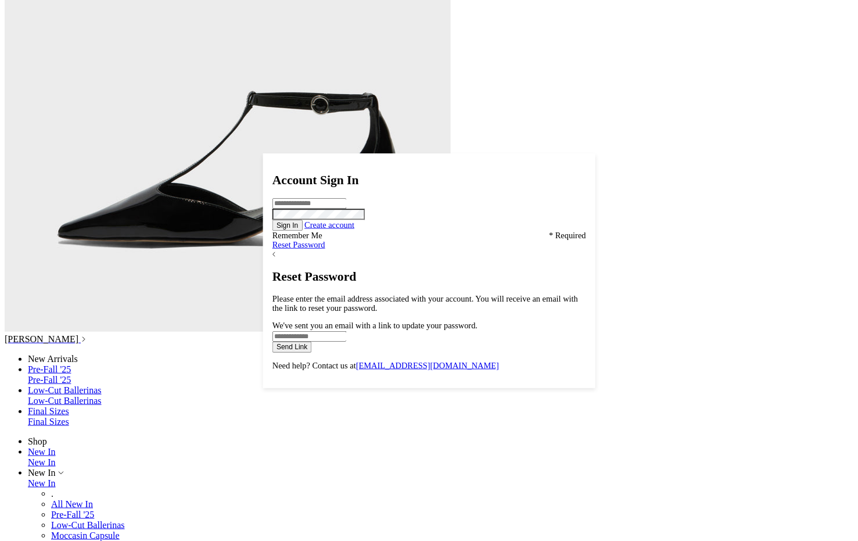
scroll to position [2652, 0]
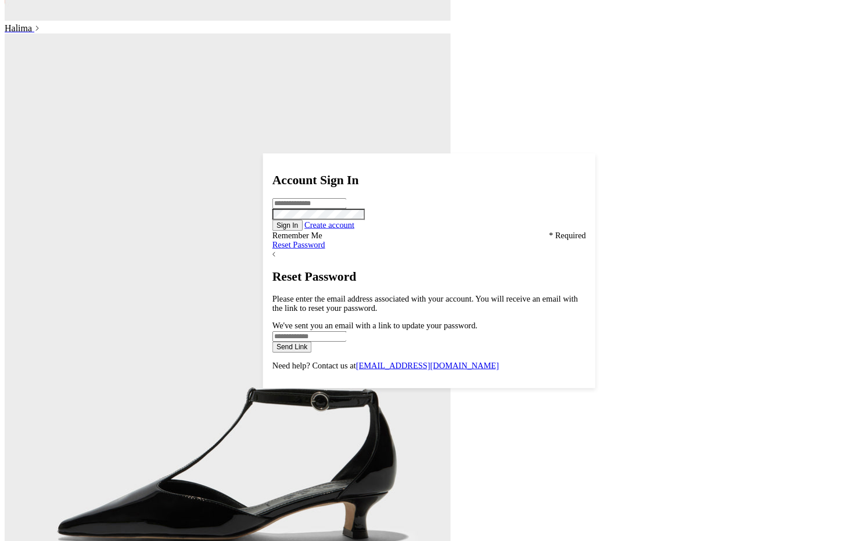
scroll to position [2652, 0]
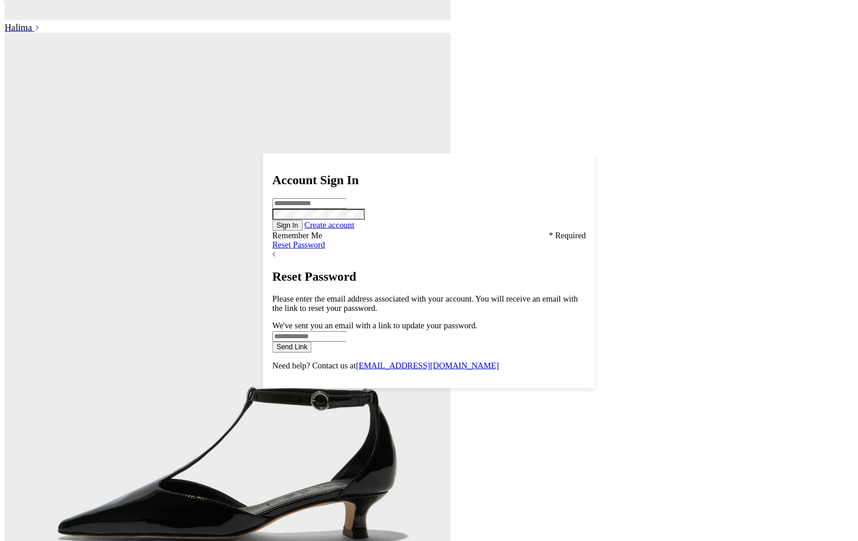
scroll to position [2652, 0]
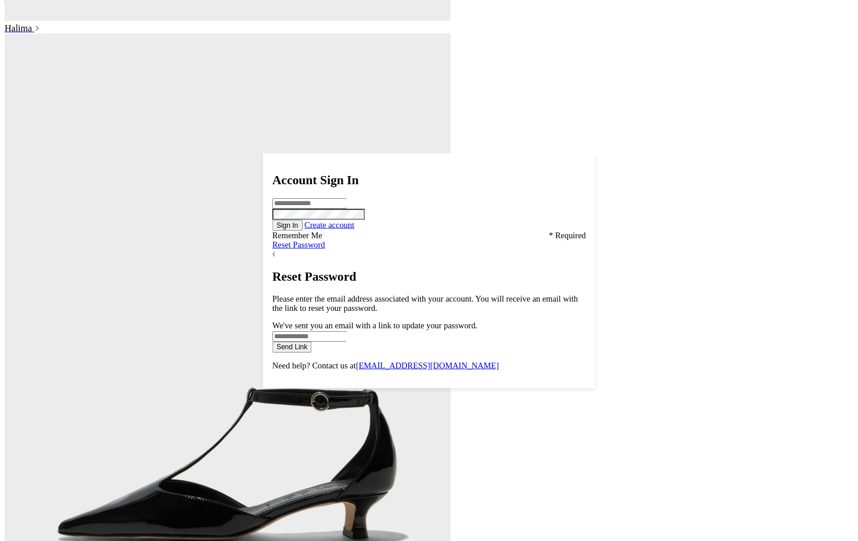
scroll to position [2652, 0]
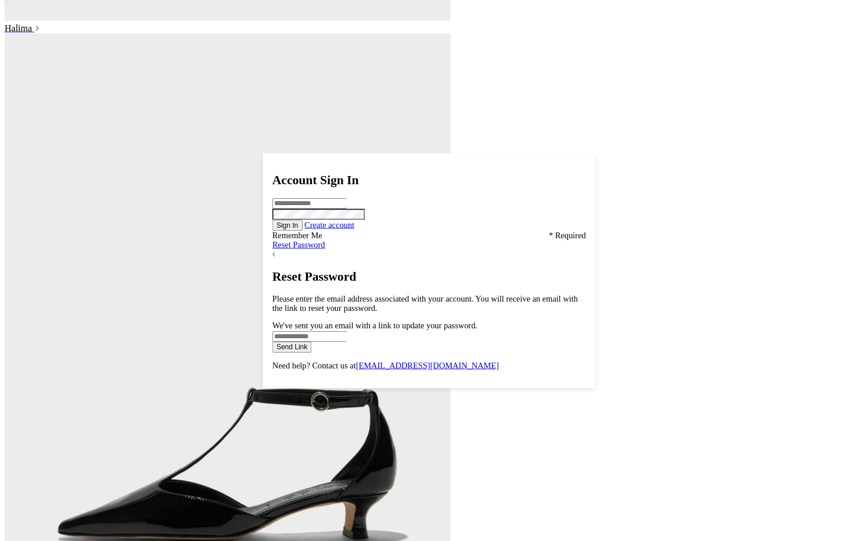
scroll to position [2652, 0]
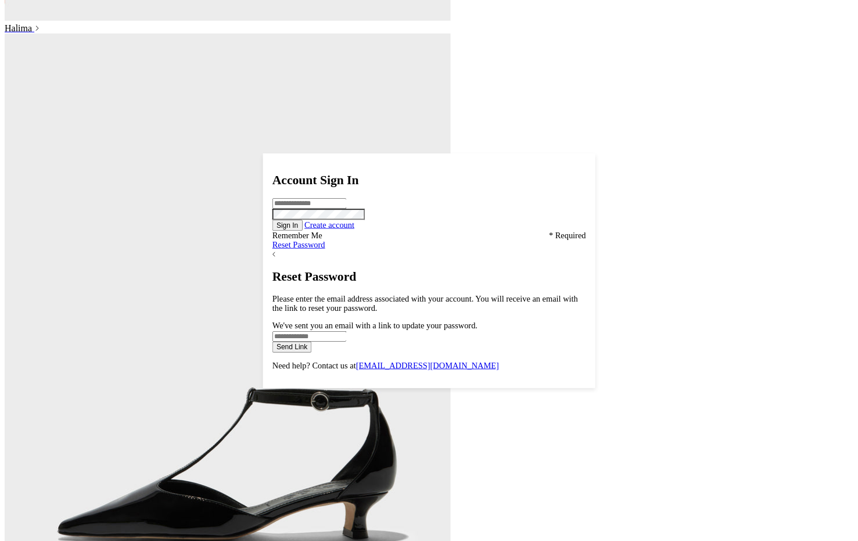
scroll to position [2652, 0]
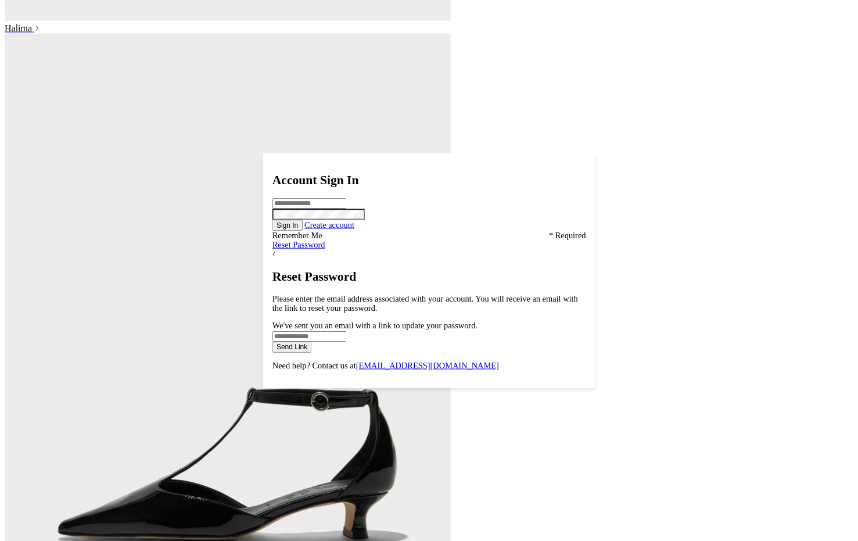
scroll to position [2652, 0]
